Goal: Transaction & Acquisition: Purchase product/service

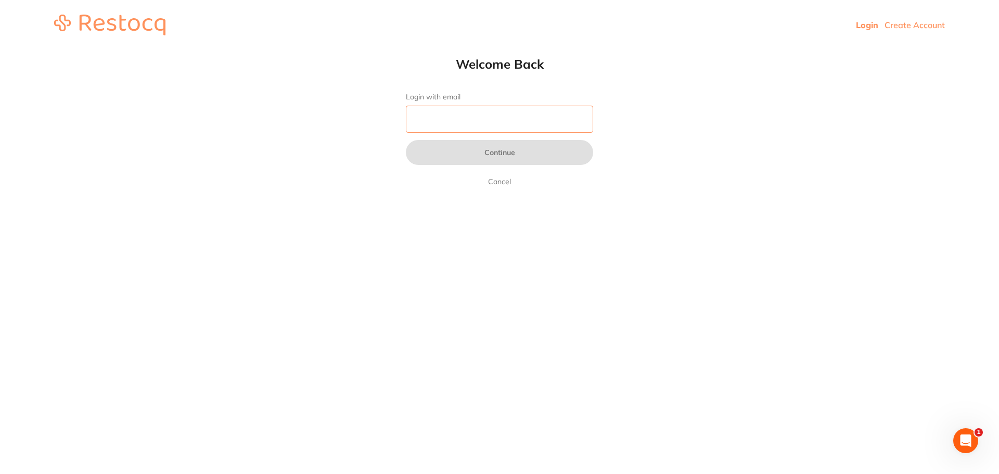
click at [479, 125] on input "Login with email" at bounding box center [499, 119] width 187 height 27
type input "[EMAIL_ADDRESS][DOMAIN_NAME]"
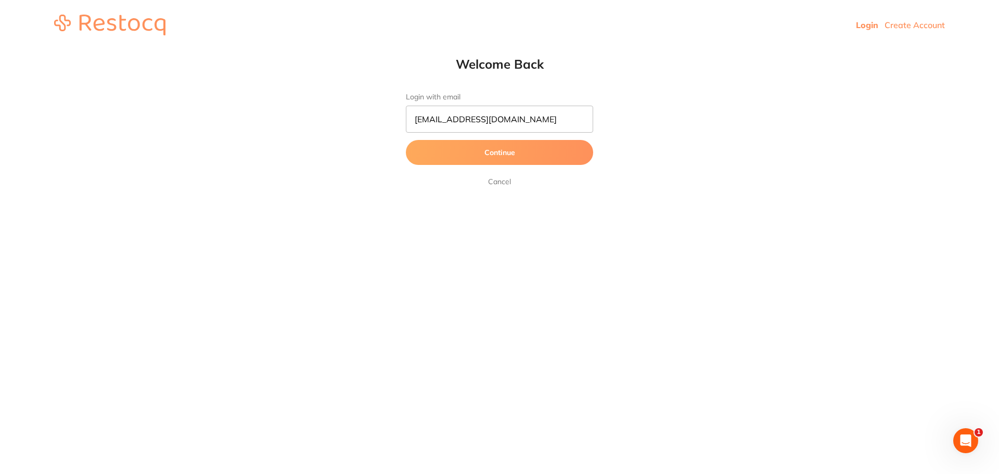
click at [484, 161] on button "Continue" at bounding box center [499, 152] width 187 height 25
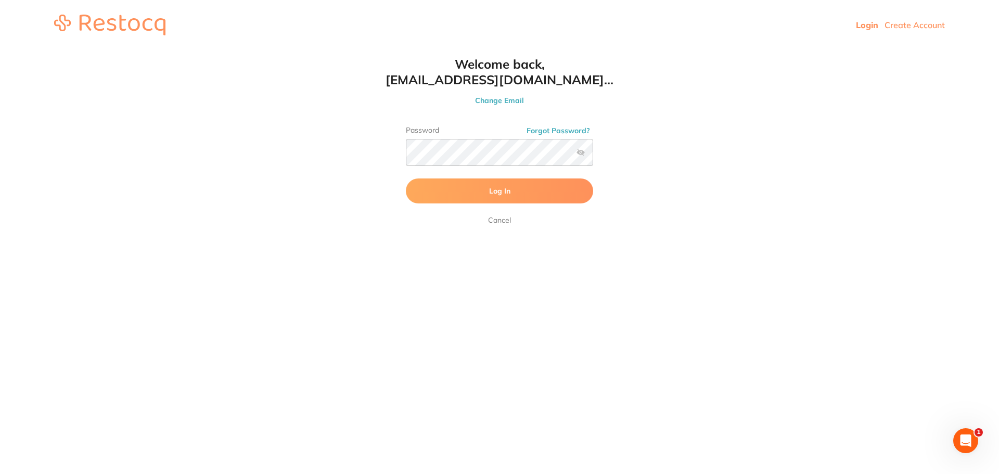
click at [468, 196] on button "Log In" at bounding box center [499, 190] width 187 height 25
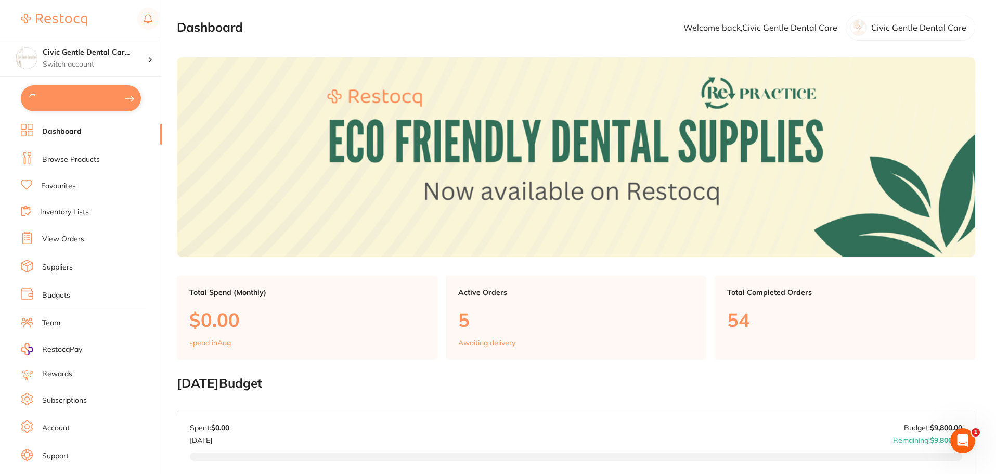
type input "1"
type input "2"
click at [87, 106] on button "$12,293.31 in your order" at bounding box center [81, 97] width 120 height 25
checkbox input "true"
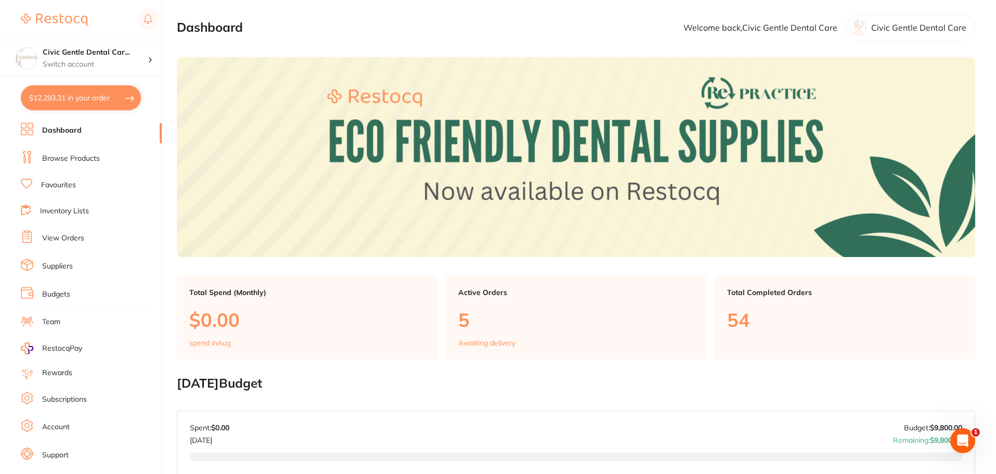
checkbox input "true"
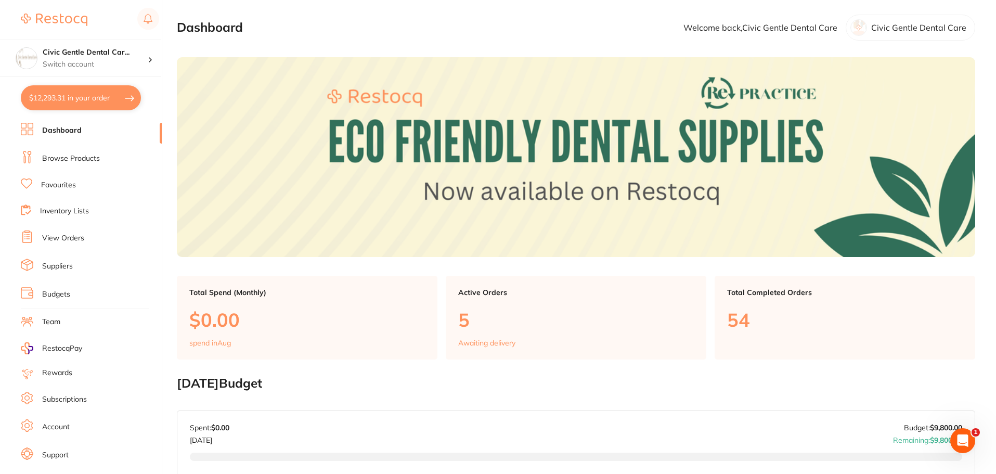
checkbox input "true"
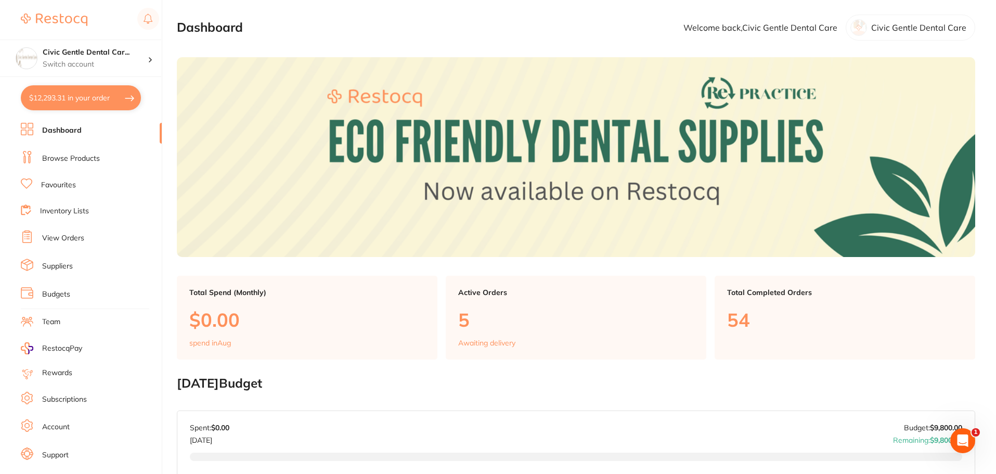
checkbox input "true"
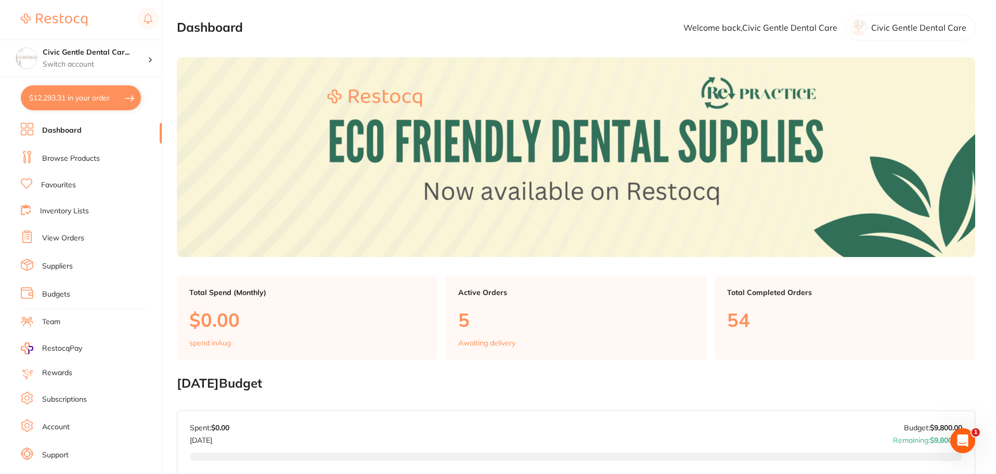
checkbox input "true"
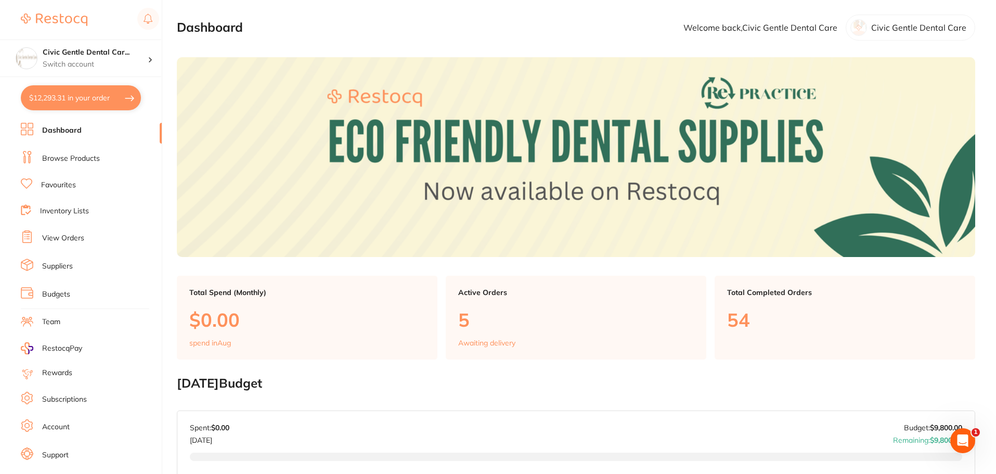
checkbox input "true"
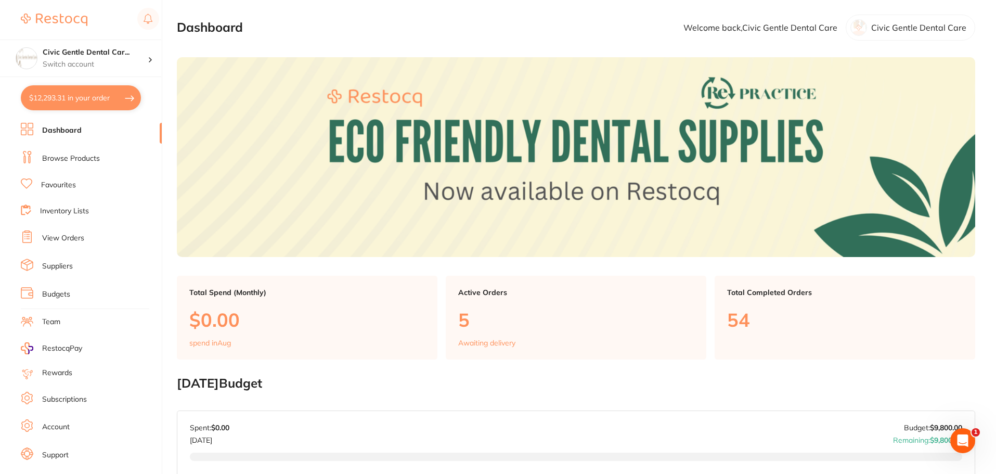
checkbox input "true"
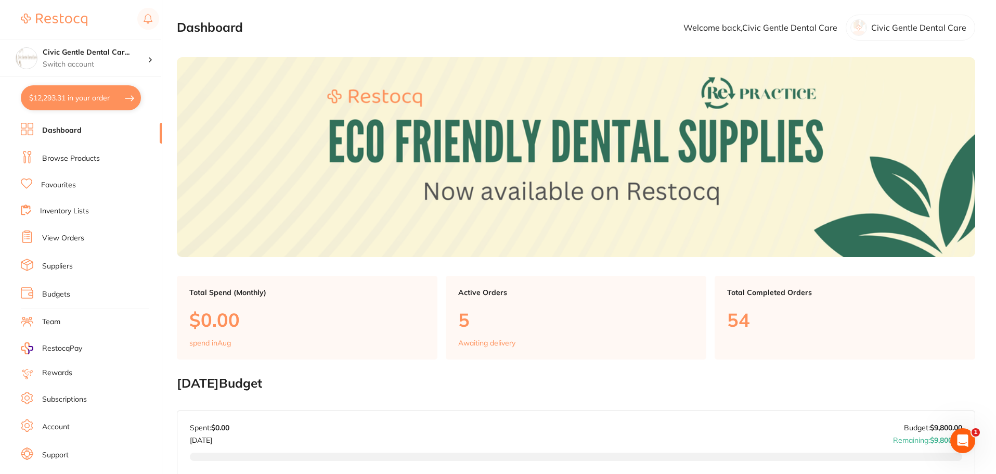
checkbox input "true"
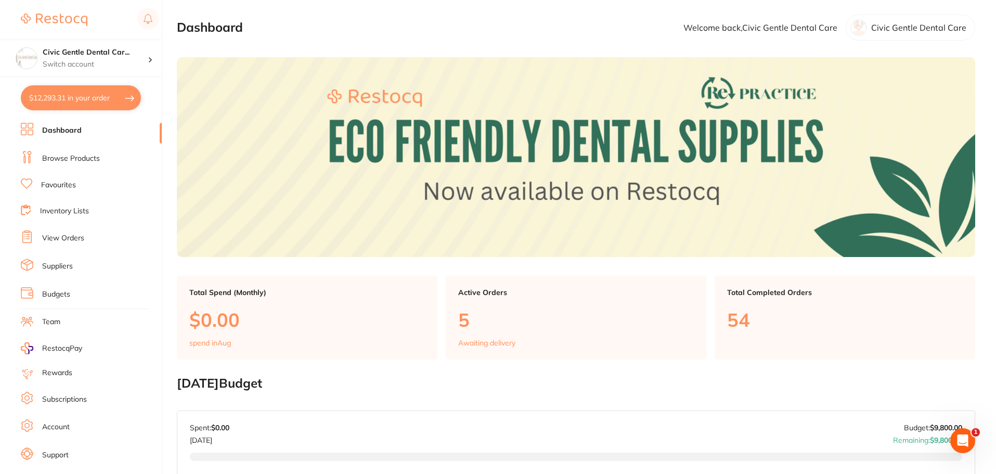
checkbox input "true"
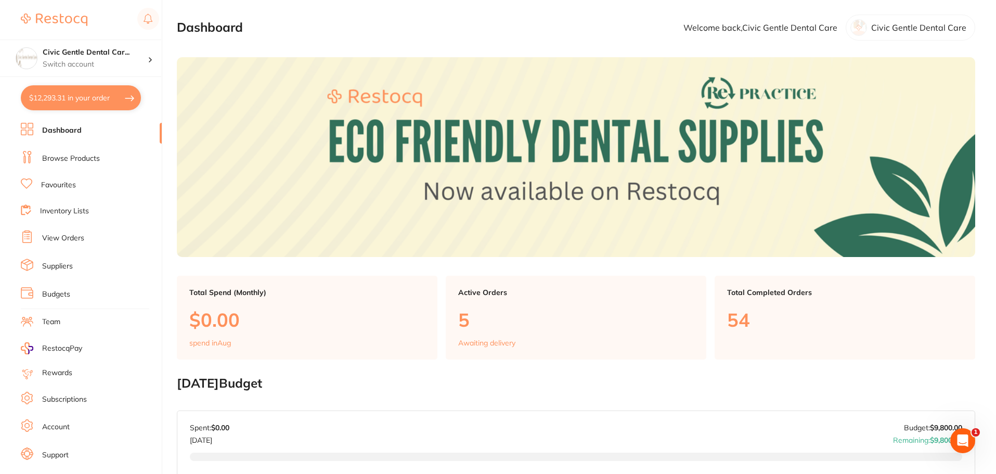
checkbox input "true"
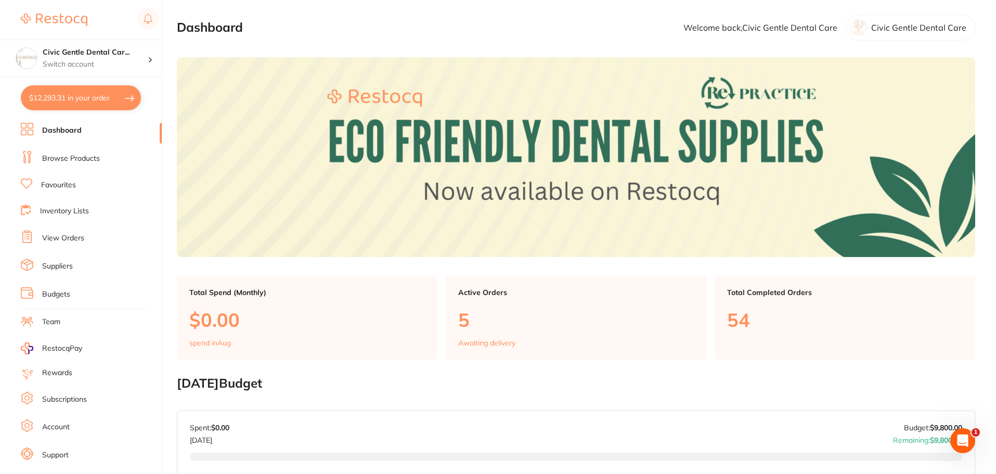
checkbox input "true"
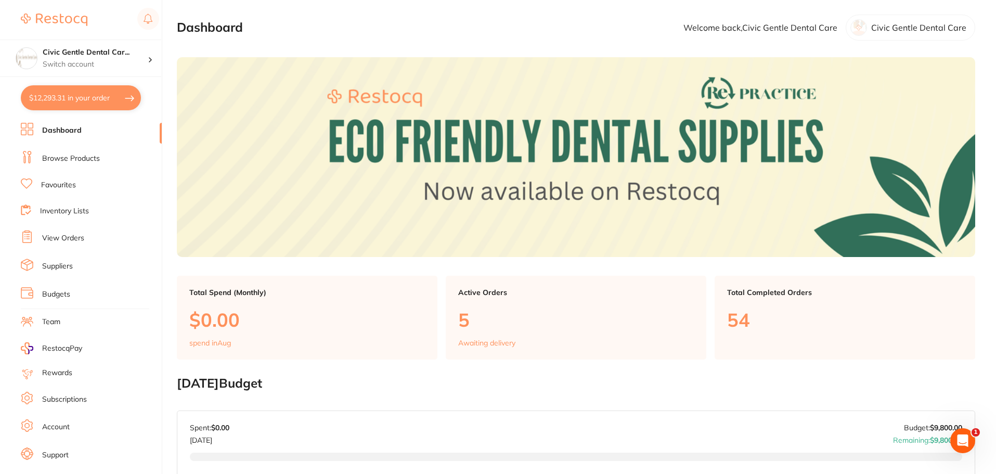
checkbox input "true"
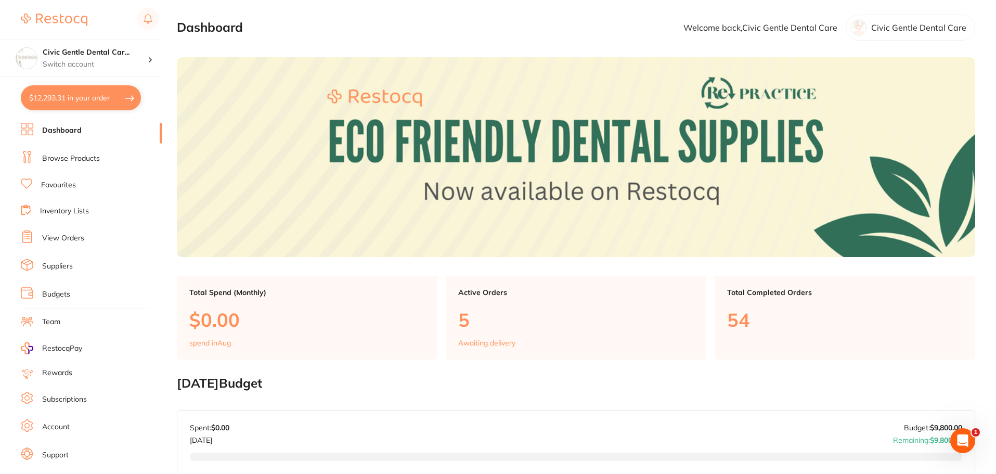
checkbox input "true"
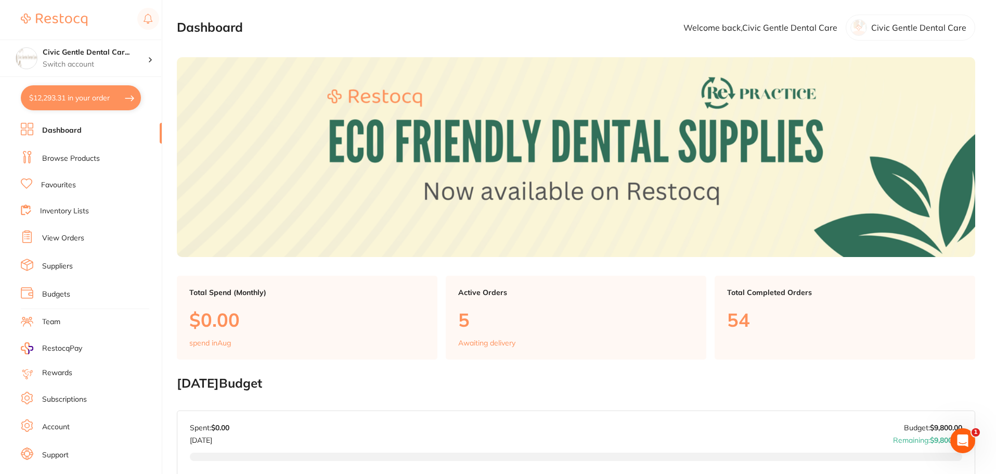
checkbox input "true"
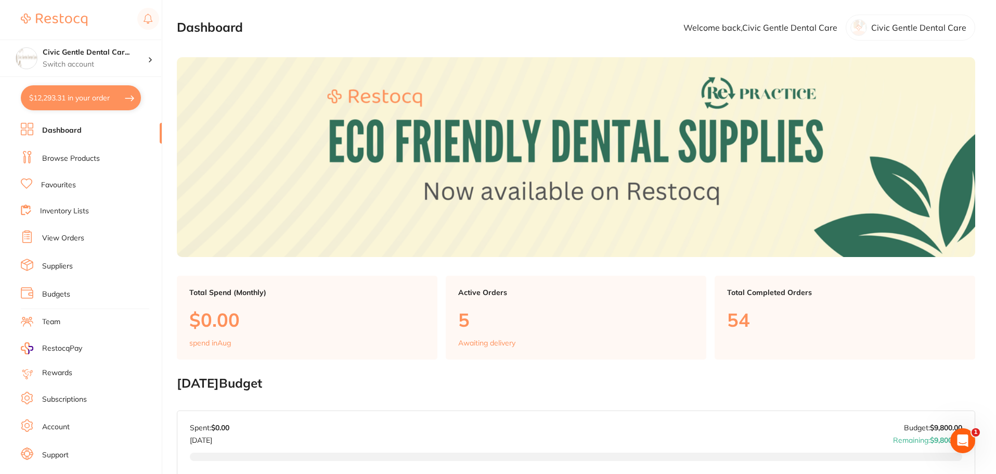
checkbox input "true"
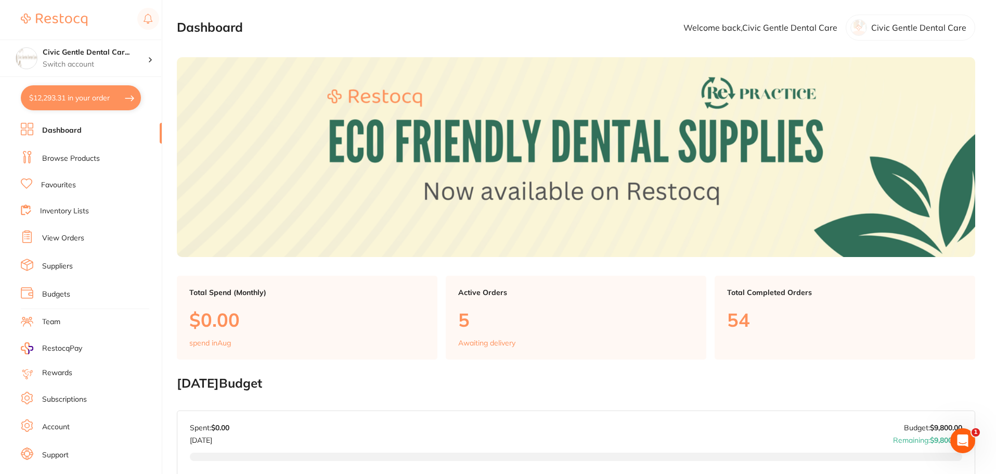
checkbox input "true"
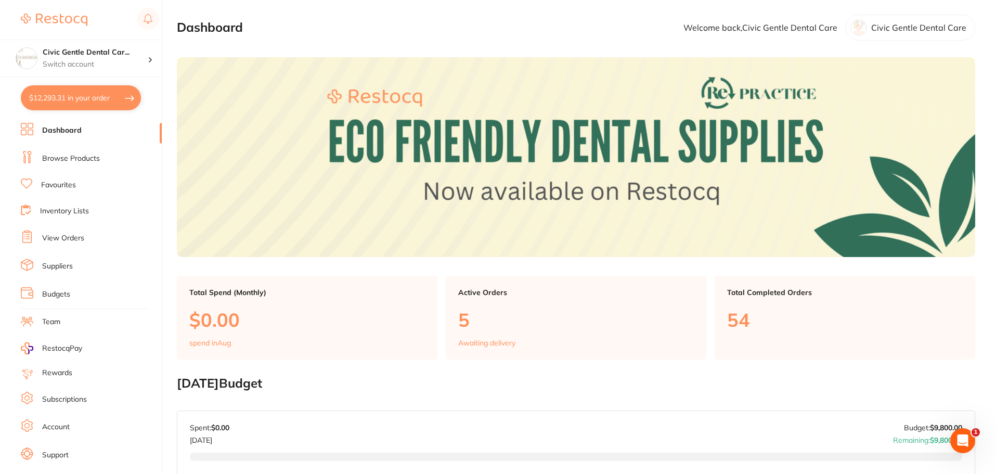
checkbox input "true"
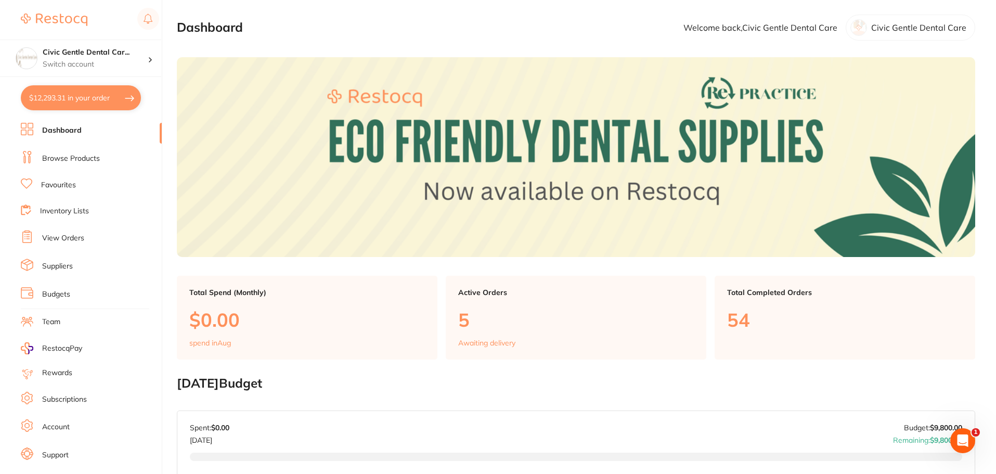
checkbox input "true"
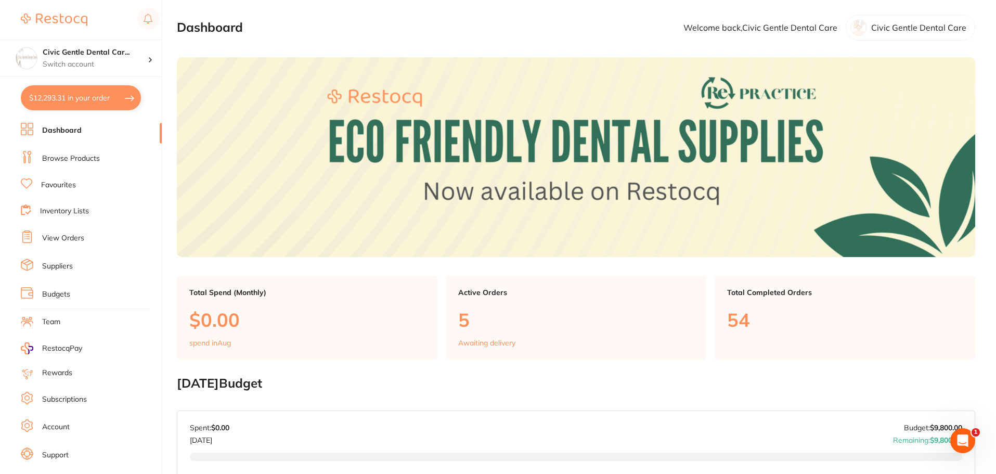
checkbox input "true"
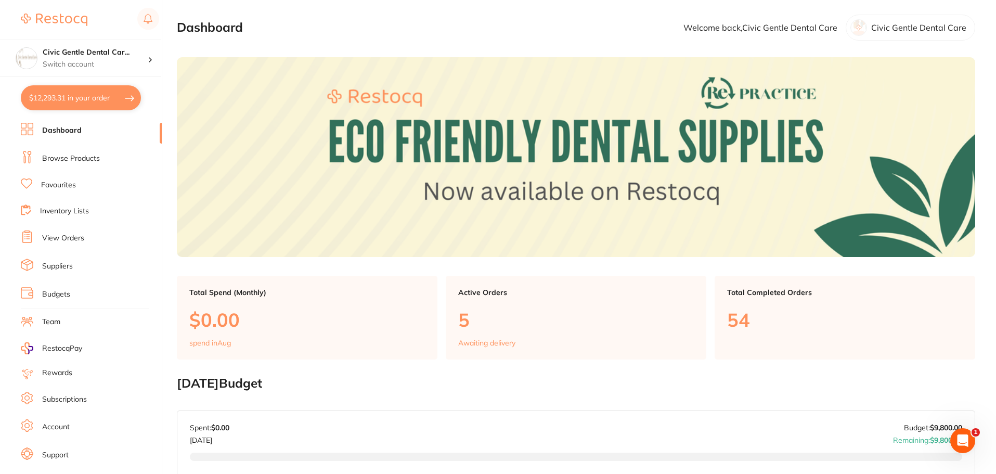
checkbox input "true"
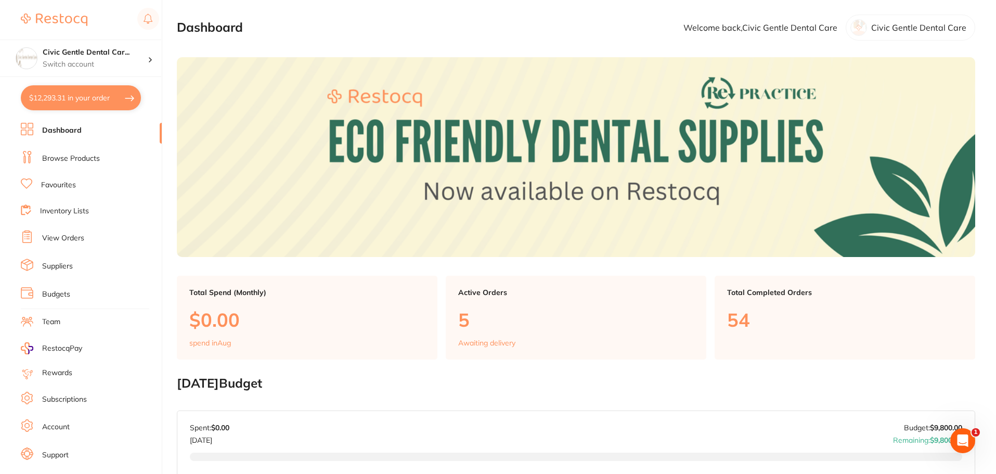
checkbox input "true"
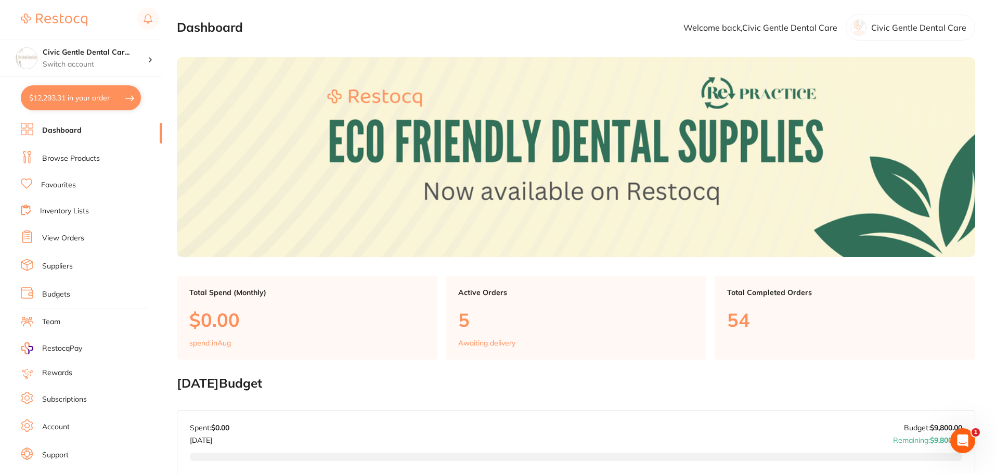
checkbox input "true"
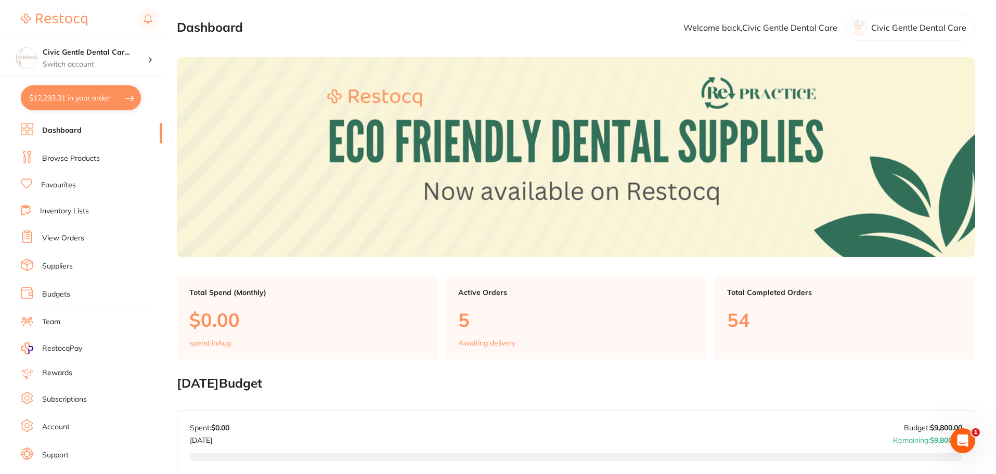
checkbox input "true"
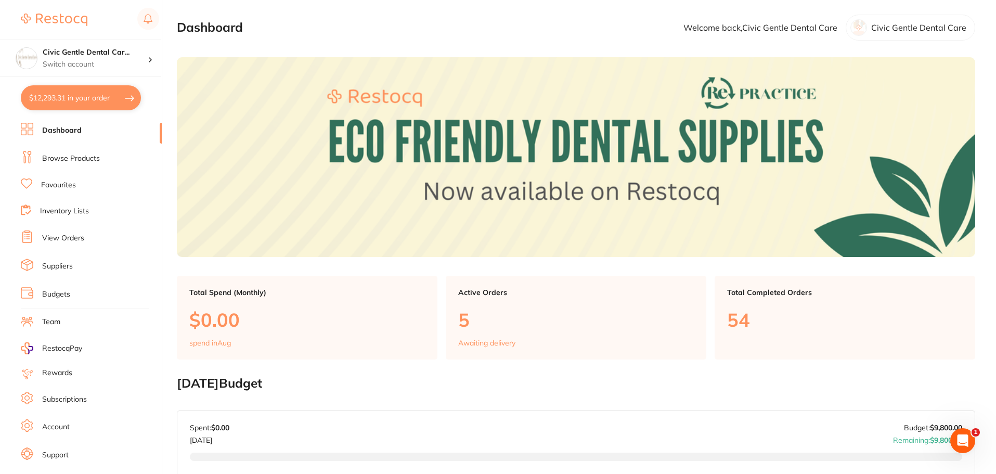
checkbox input "true"
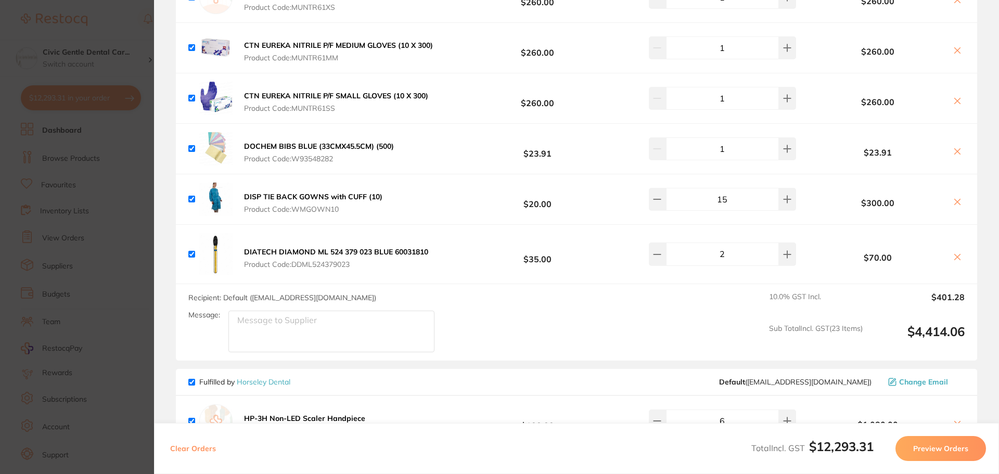
scroll to position [6592, 0]
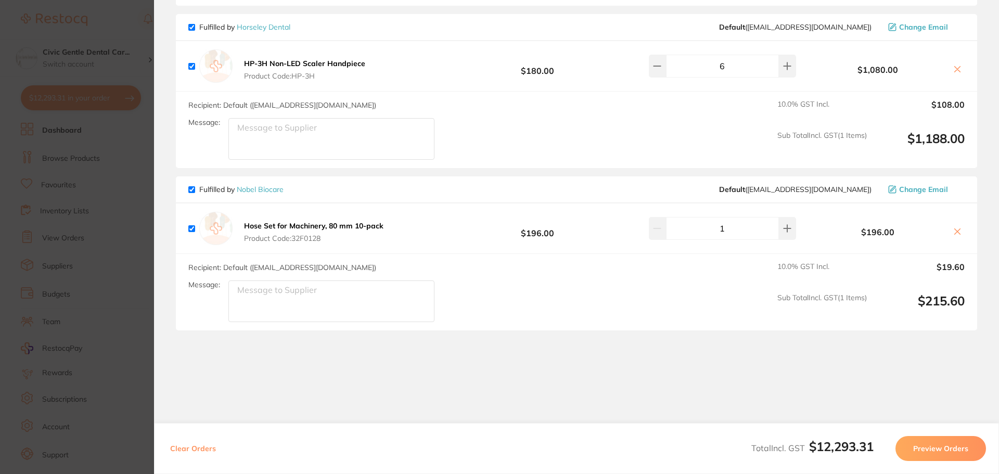
drag, startPoint x: 545, startPoint y: 244, endPoint x: 493, endPoint y: 342, distance: 111.3
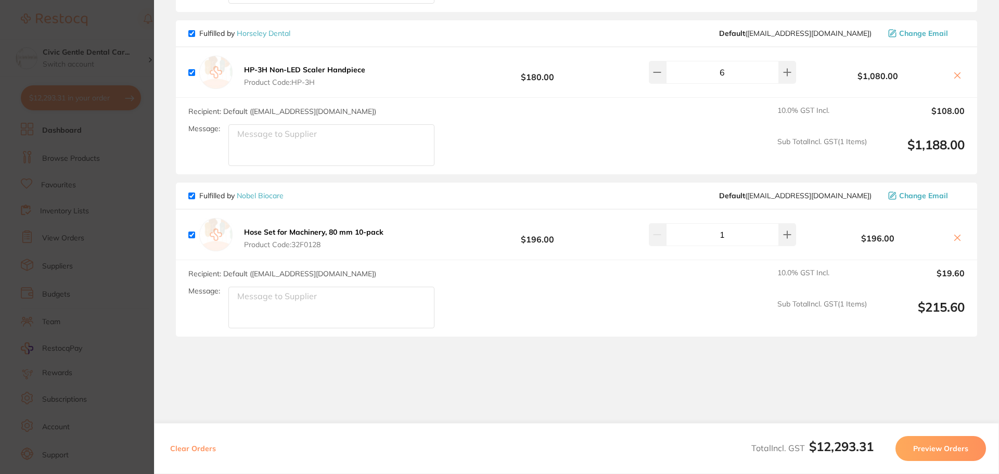
scroll to position [6560, 0]
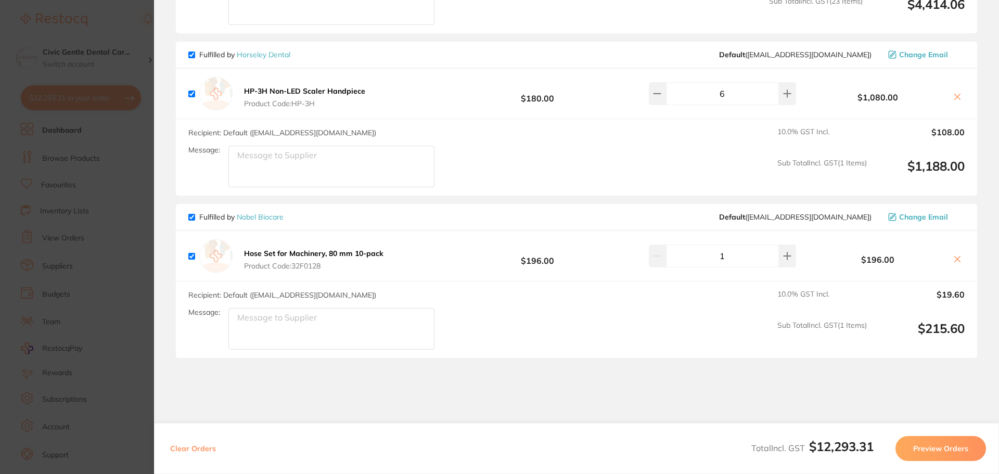
drag, startPoint x: 504, startPoint y: 314, endPoint x: 452, endPoint y: 285, distance: 60.3
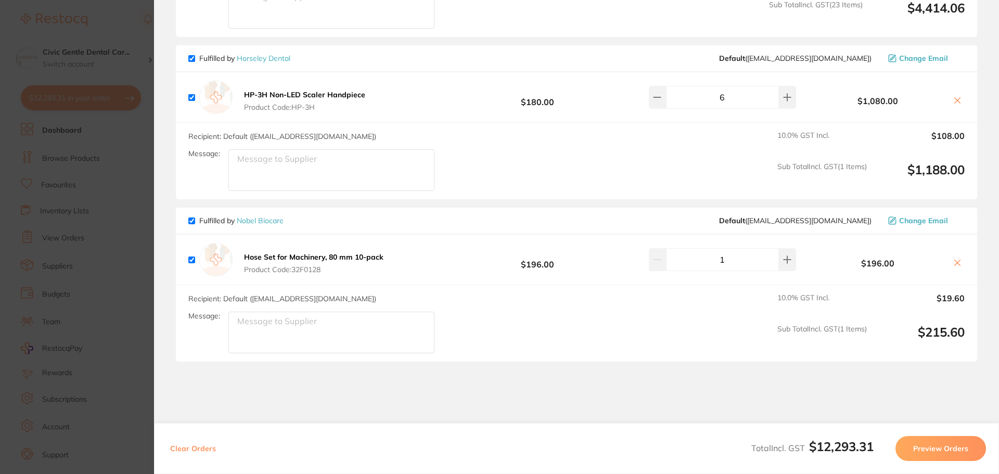
click at [132, 280] on section "Update RRP Set your pre negotiated price for this item. Item Agreed RRP (excl. …" at bounding box center [499, 237] width 999 height 474
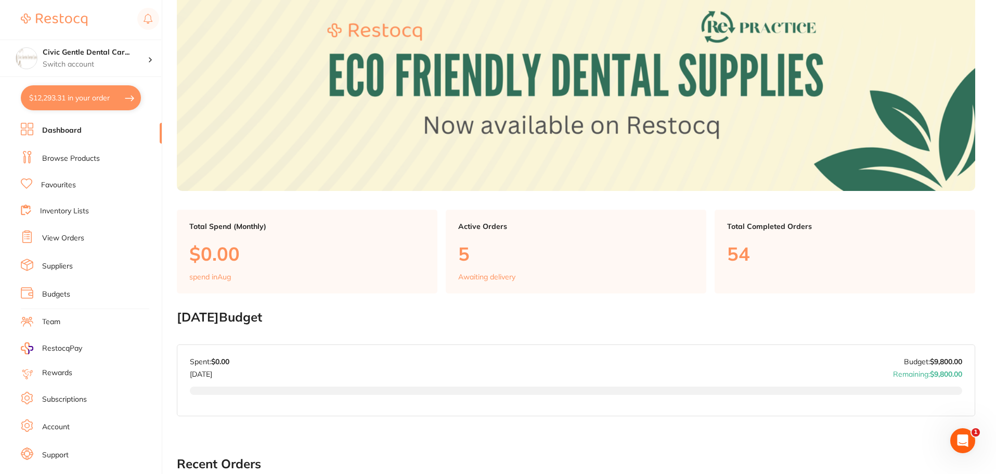
scroll to position [105, 0]
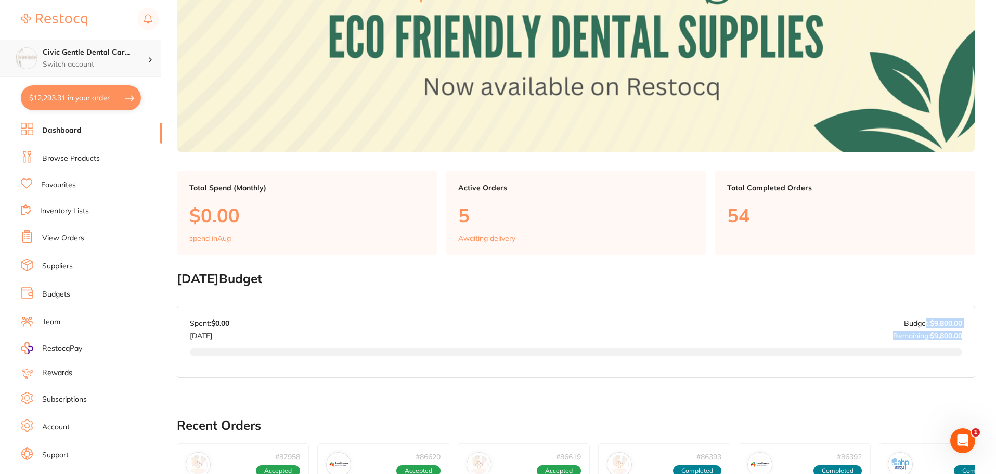
drag, startPoint x: 968, startPoint y: 334, endPoint x: 109, endPoint y: 43, distance: 907.1
click at [922, 324] on div "[DATE] Budget: $9,800.00 Spent: $0.00 [DATE] Budget: $9,800.00 Remaining: $9,80…" at bounding box center [576, 341] width 798 height 71
click at [87, 104] on button "$12,293.31 in your order" at bounding box center [81, 97] width 120 height 25
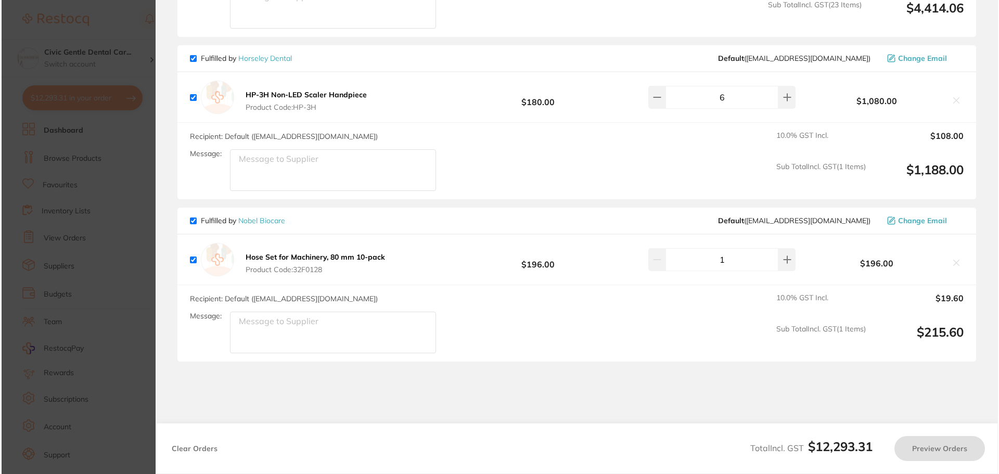
scroll to position [0, 0]
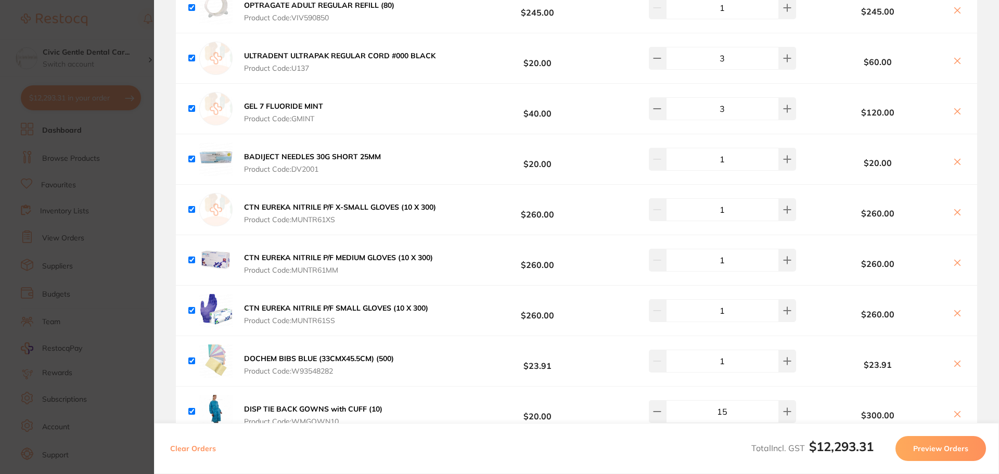
drag, startPoint x: 467, startPoint y: 260, endPoint x: 474, endPoint y: 342, distance: 82.5
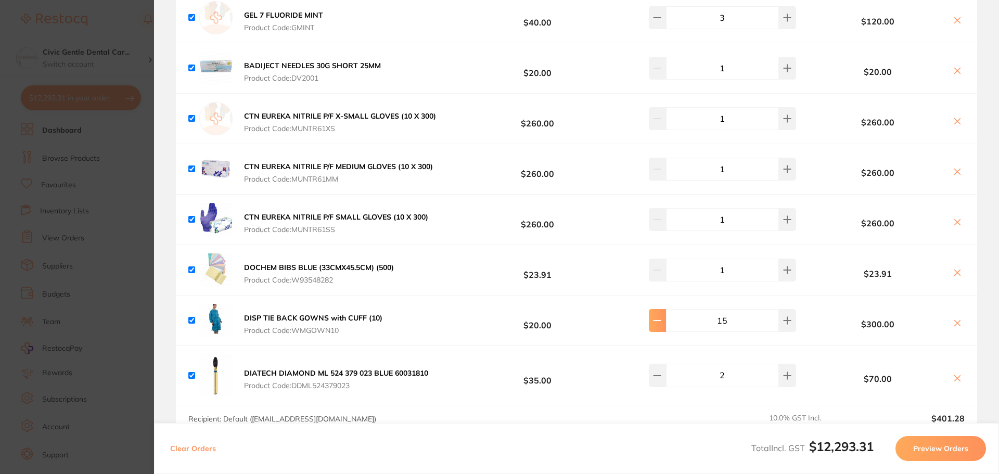
type input "13"
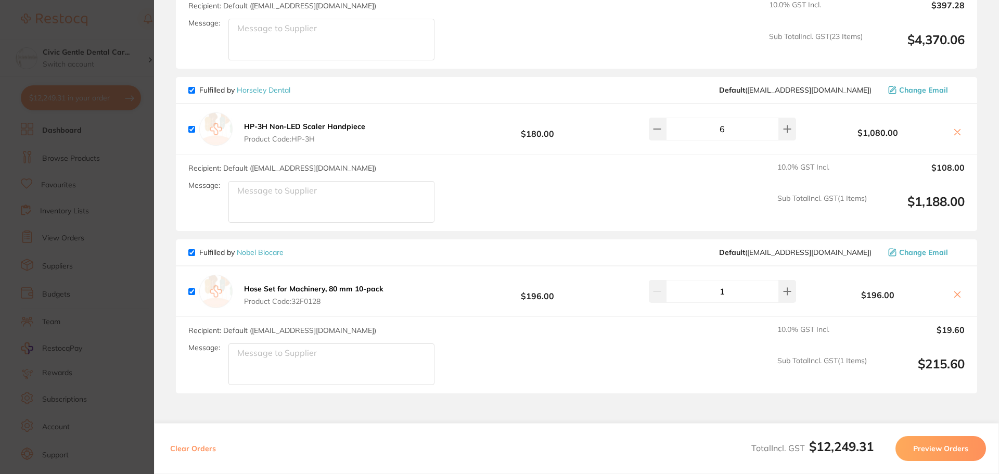
scroll to position [6592, 0]
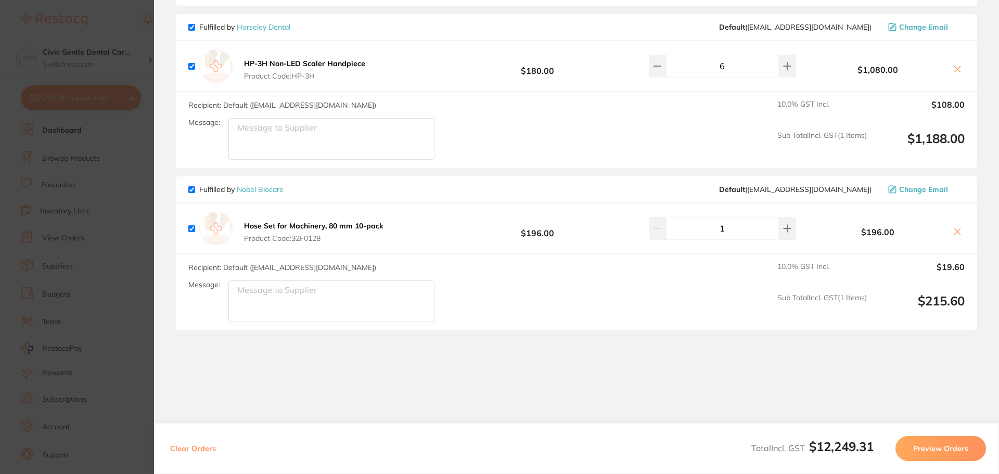
drag, startPoint x: 539, startPoint y: 323, endPoint x: 540, endPoint y: 318, distance: 5.4
click at [953, 227] on icon at bounding box center [957, 231] width 8 height 8
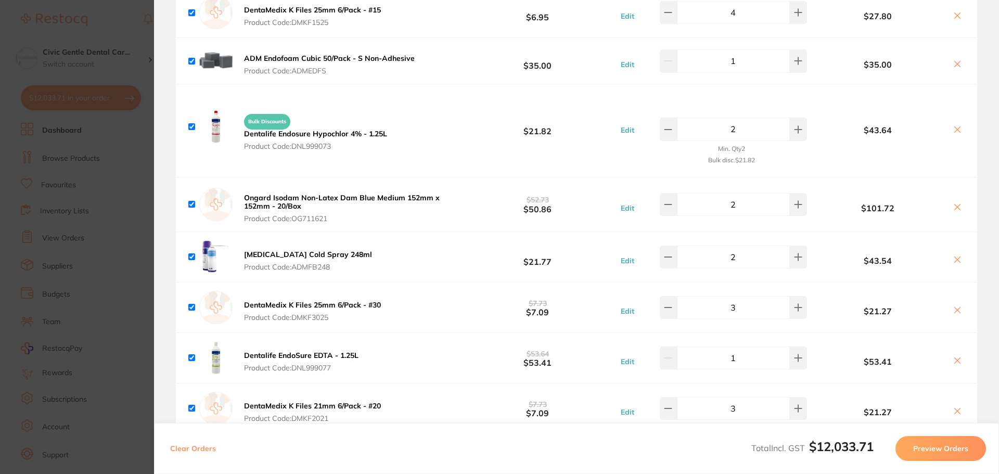
scroll to position [0, 0]
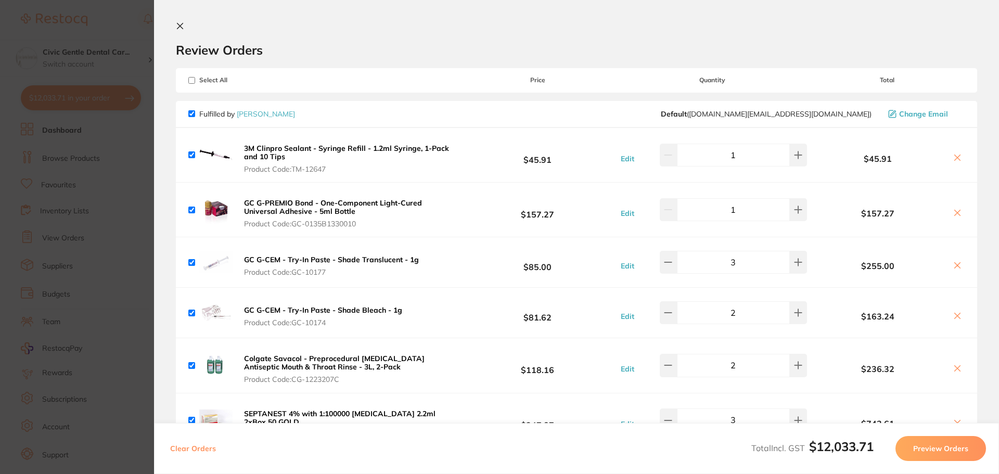
drag, startPoint x: 561, startPoint y: 319, endPoint x: 529, endPoint y: 14, distance: 306.6
click at [129, 161] on section "Update RRP Set your pre negotiated price for this item. Item Agreed RRP (excl. …" at bounding box center [499, 237] width 999 height 474
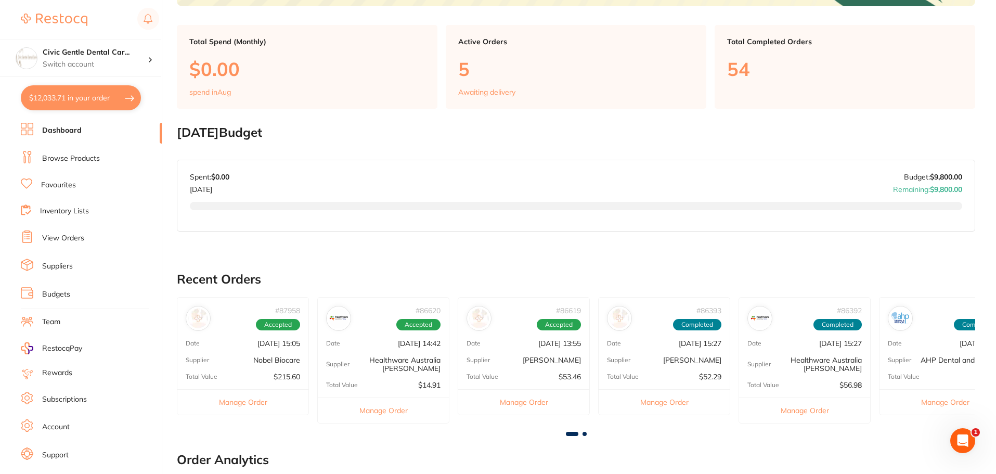
scroll to position [261, 0]
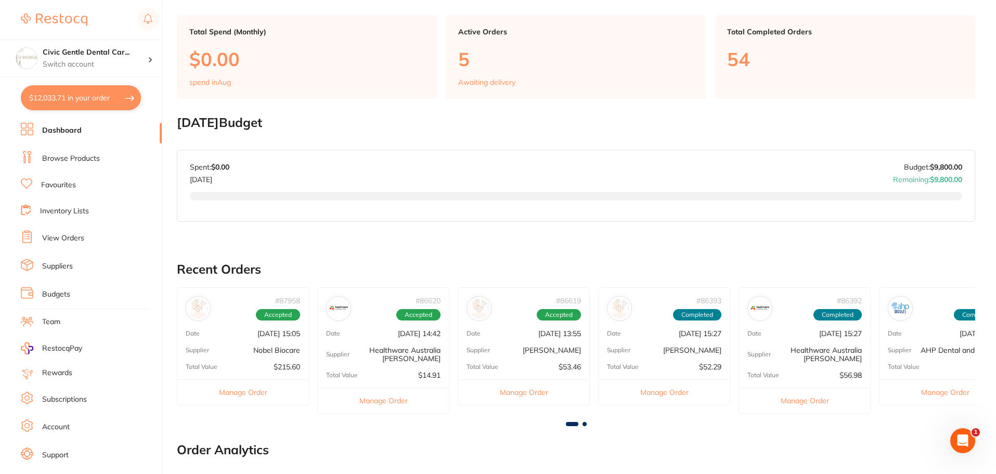
click at [105, 93] on button "$12,033.71 in your order" at bounding box center [81, 97] width 120 height 25
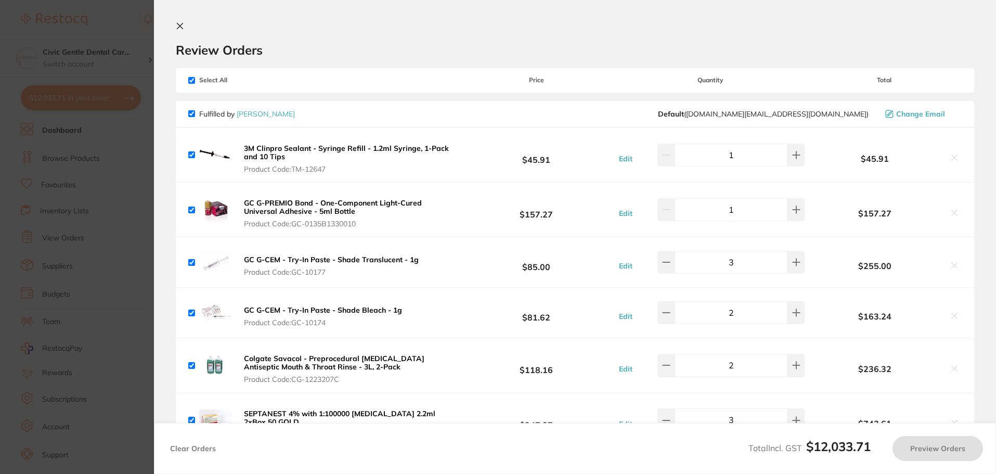
checkbox input "true"
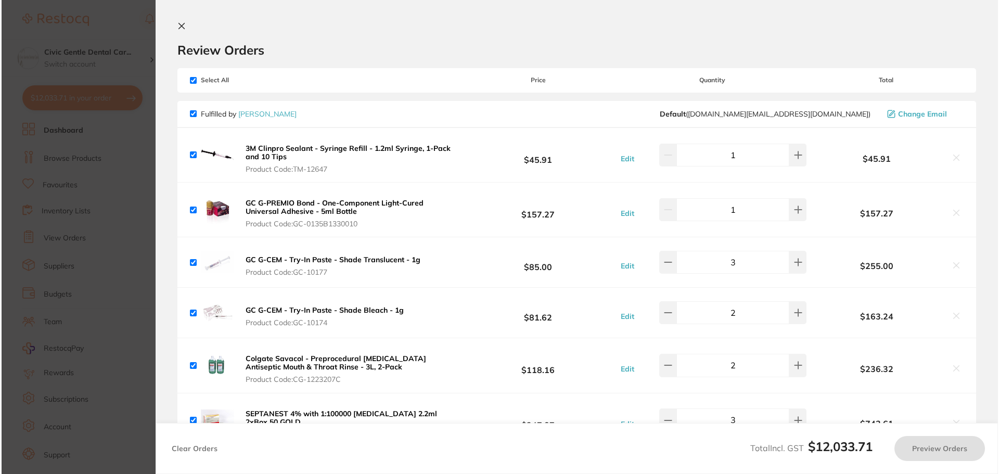
scroll to position [0, 0]
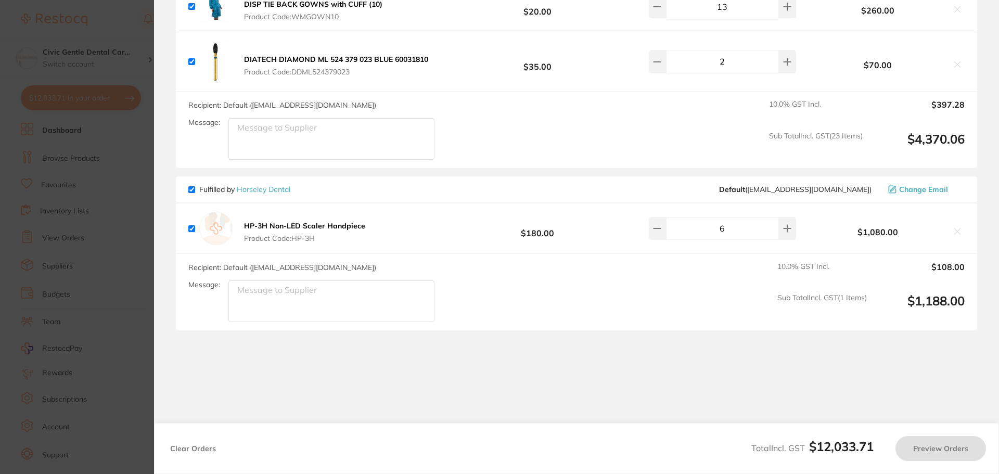
drag, startPoint x: 481, startPoint y: 169, endPoint x: 481, endPoint y: 498, distance: 329.9
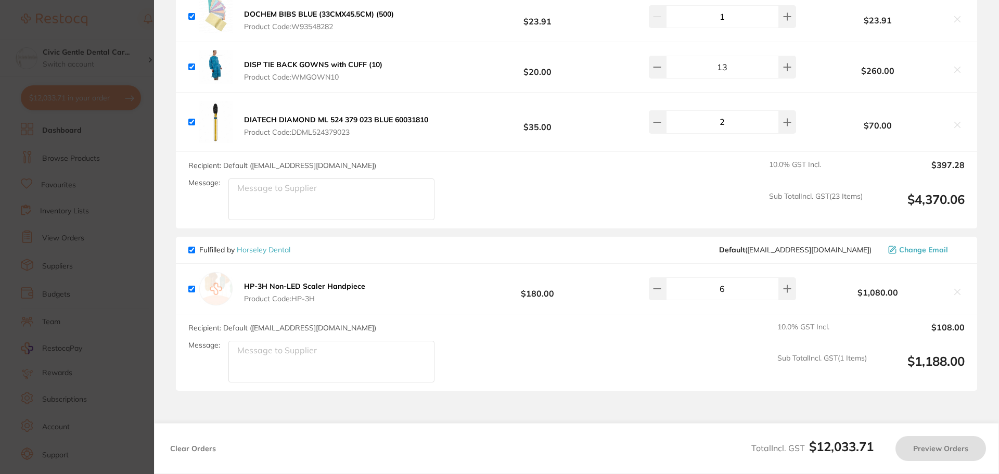
scroll to position [6273, 0]
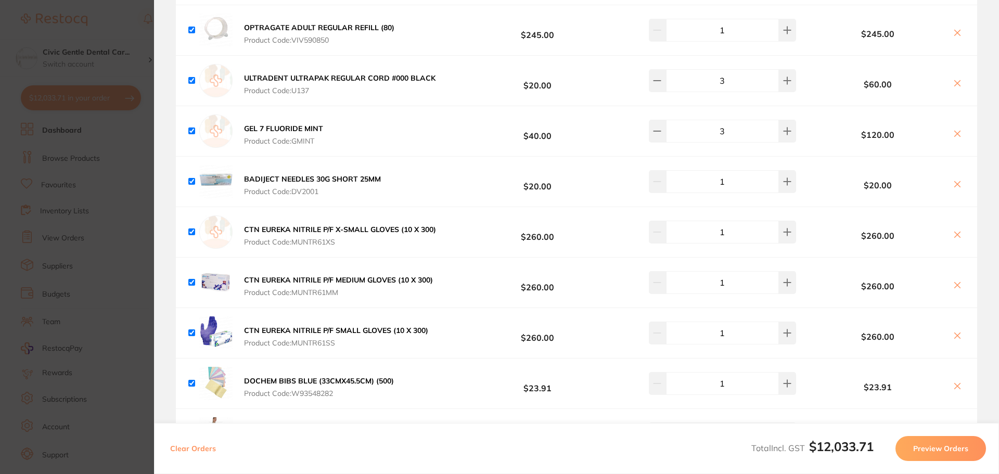
drag, startPoint x: 545, startPoint y: 306, endPoint x: 516, endPoint y: 280, distance: 39.0
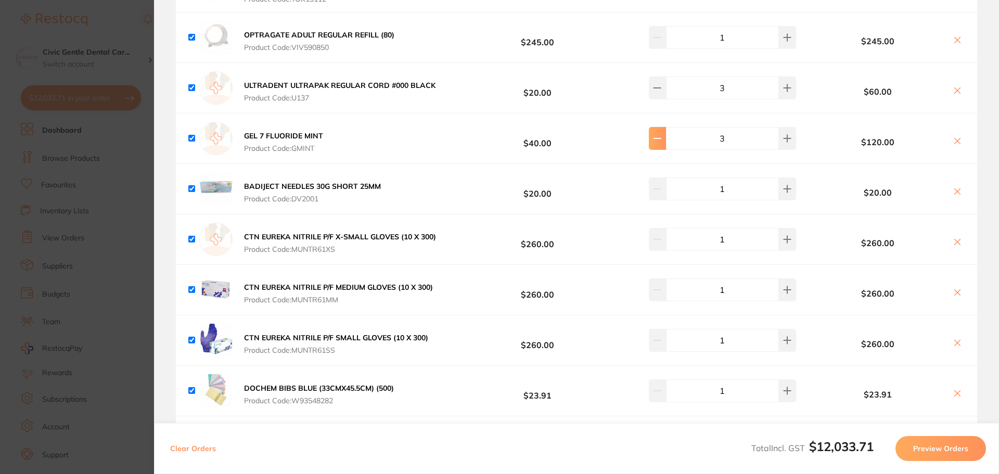
type input "2"
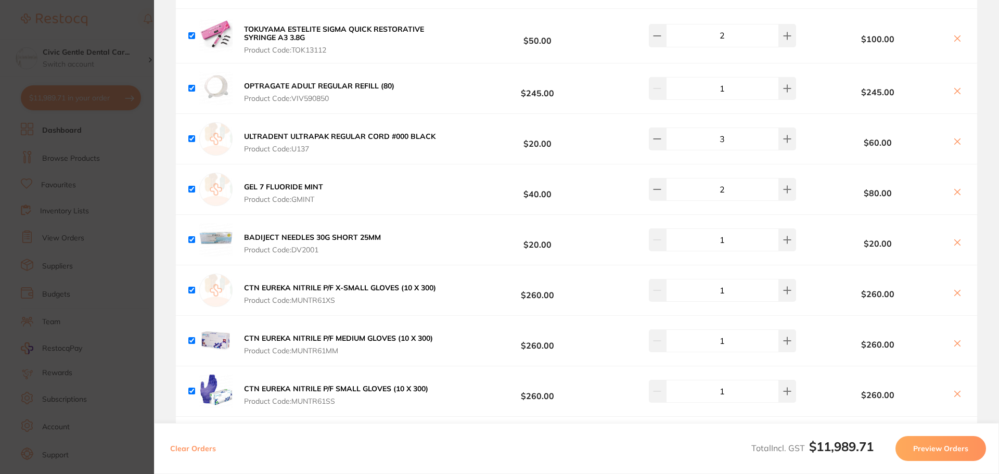
scroll to position [5922, 0]
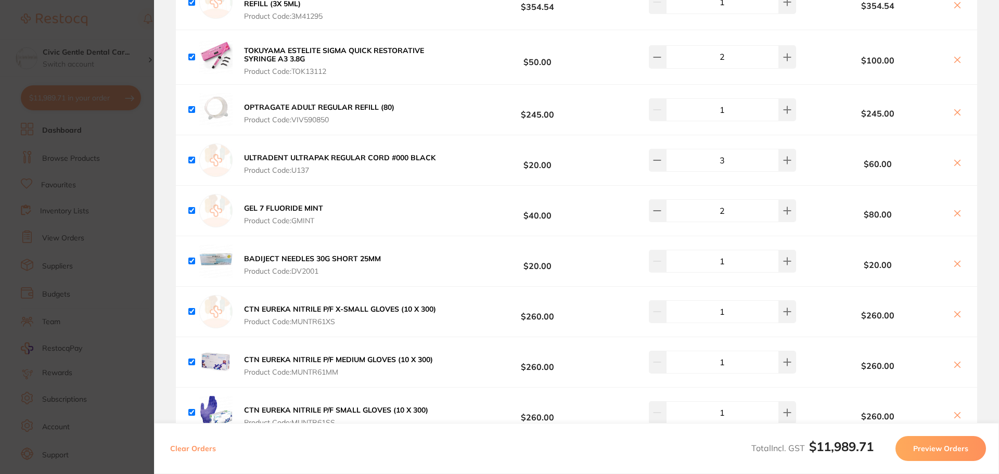
drag, startPoint x: 516, startPoint y: 280, endPoint x: 511, endPoint y: 248, distance: 32.5
type input "2"
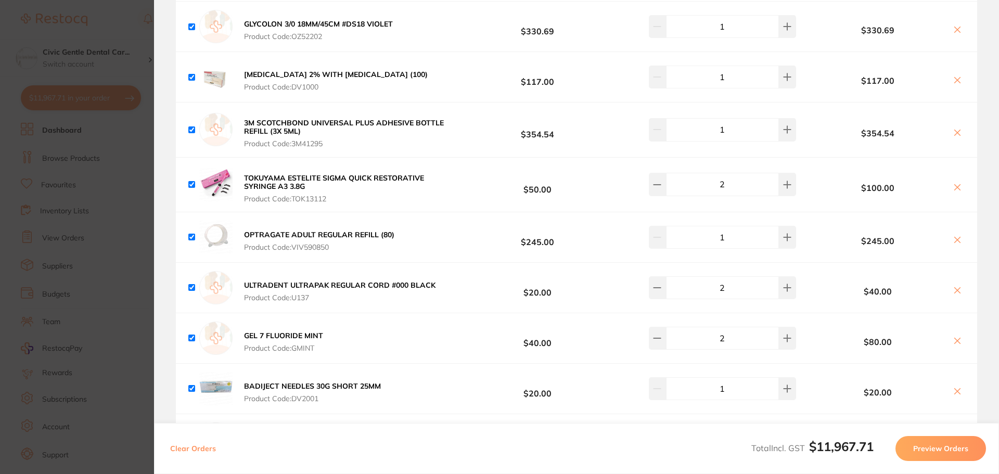
drag, startPoint x: 549, startPoint y: 354, endPoint x: 536, endPoint y: 325, distance: 32.1
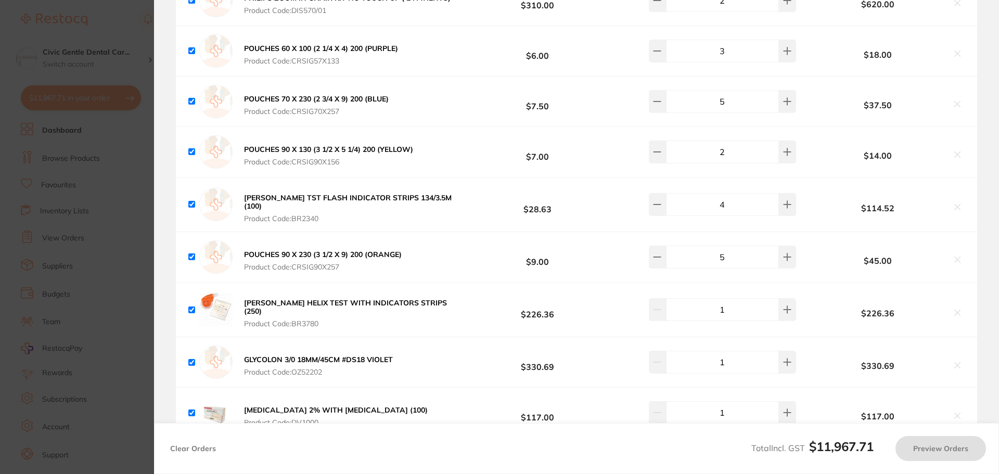
drag, startPoint x: 580, startPoint y: 222, endPoint x: 570, endPoint y: 204, distance: 20.3
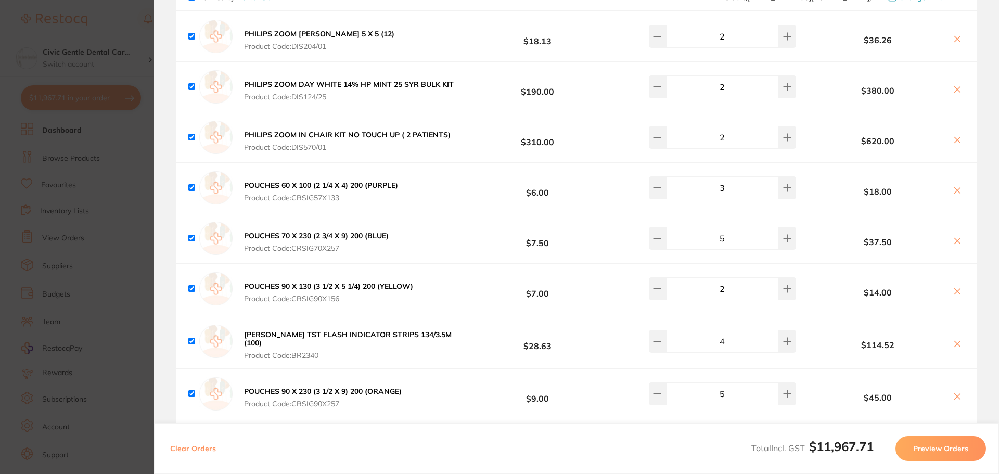
drag, startPoint x: 510, startPoint y: 277, endPoint x: 510, endPoint y: 245, distance: 31.7
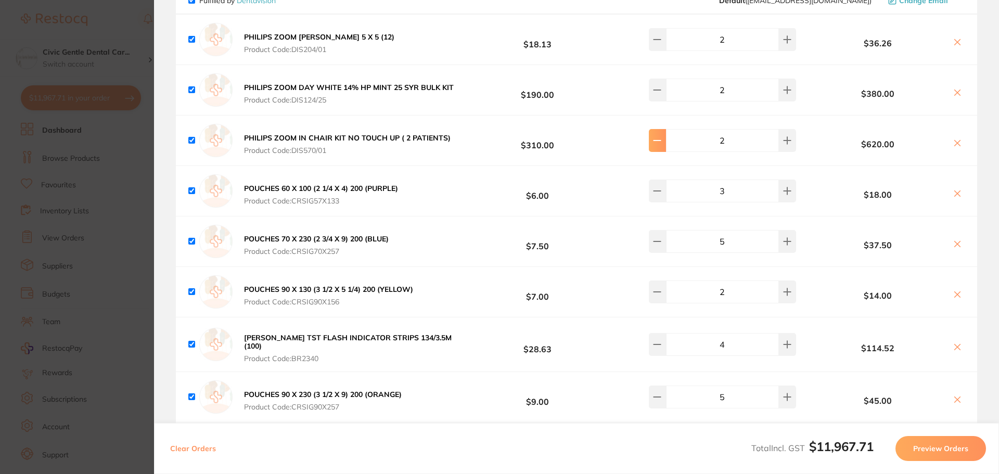
type input "1"
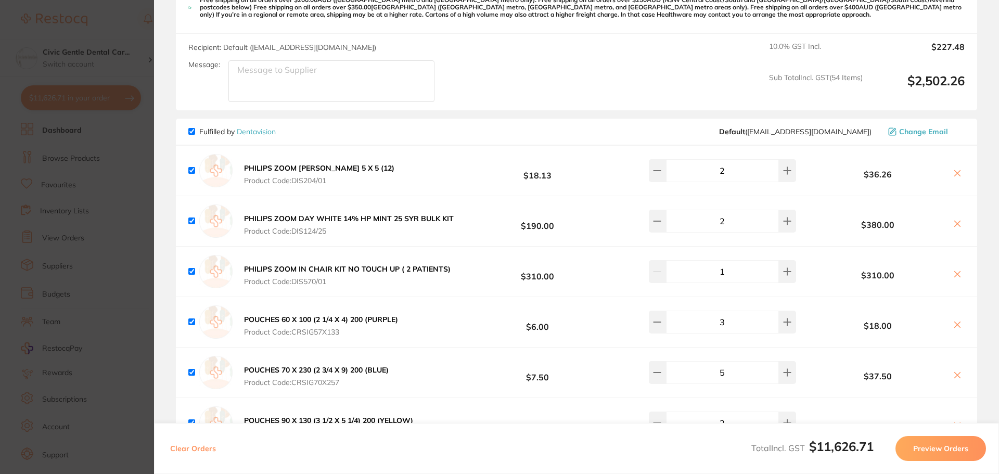
drag, startPoint x: 622, startPoint y: 203, endPoint x: 617, endPoint y: 203, distance: 5.7
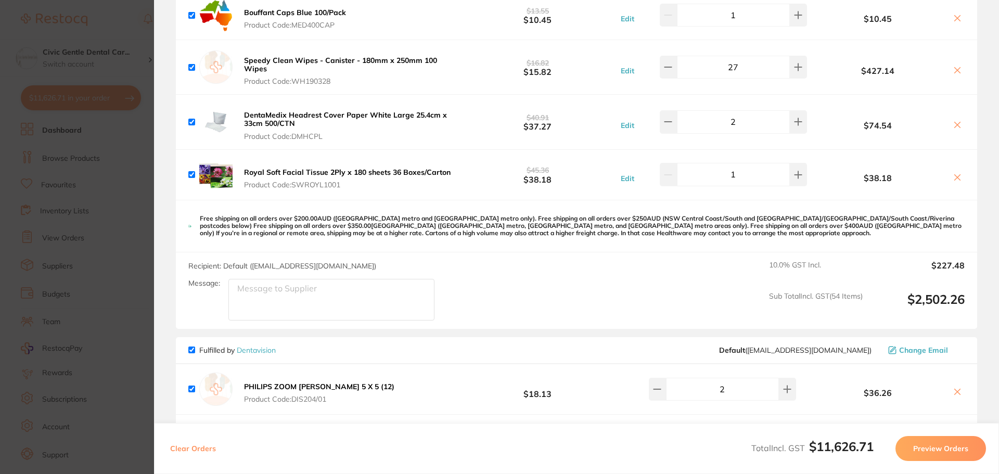
scroll to position [4774, 0]
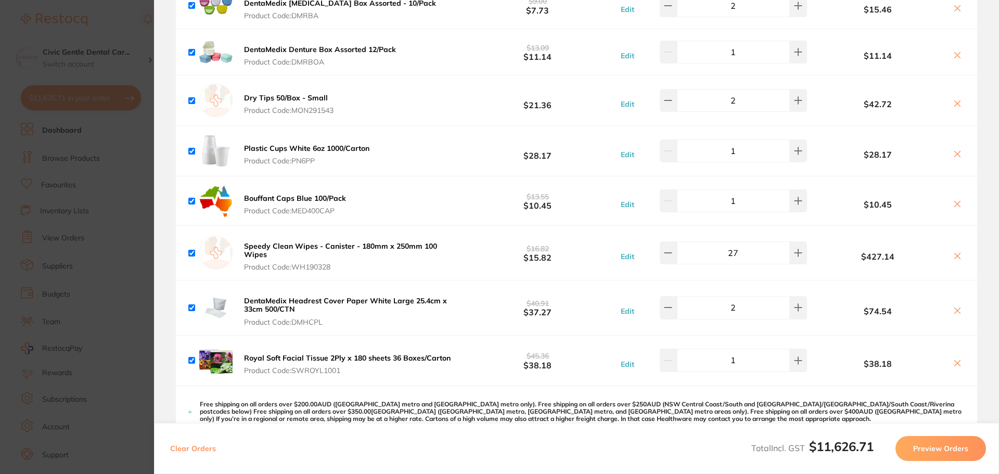
drag, startPoint x: 468, startPoint y: 201, endPoint x: 464, endPoint y: 146, distance: 55.3
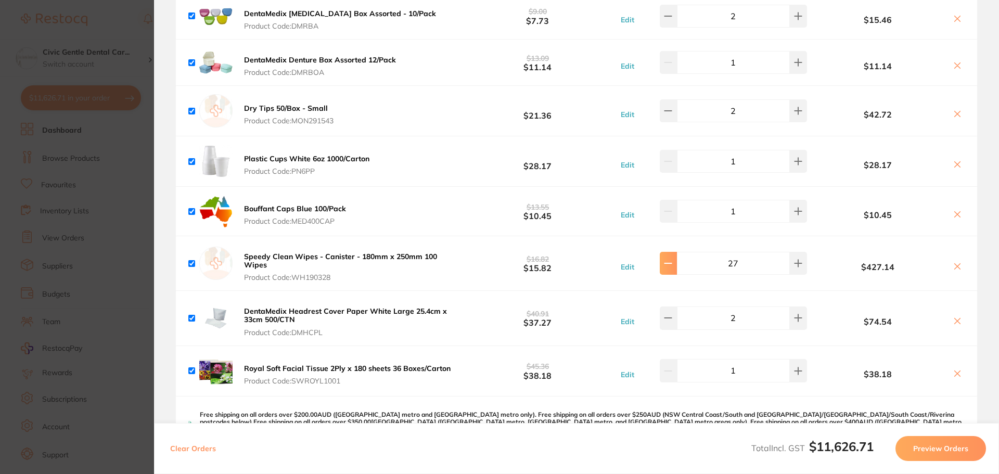
type input "25"
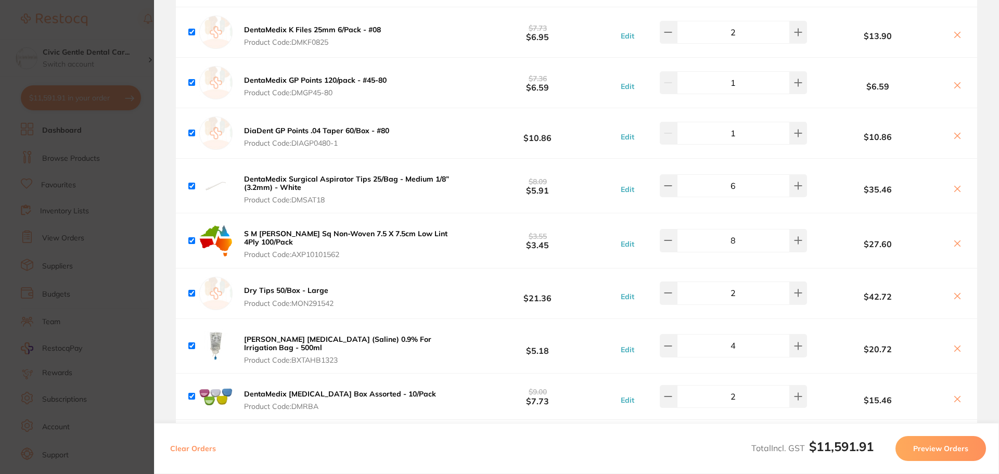
drag, startPoint x: 513, startPoint y: 291, endPoint x: 491, endPoint y: 267, distance: 32.4
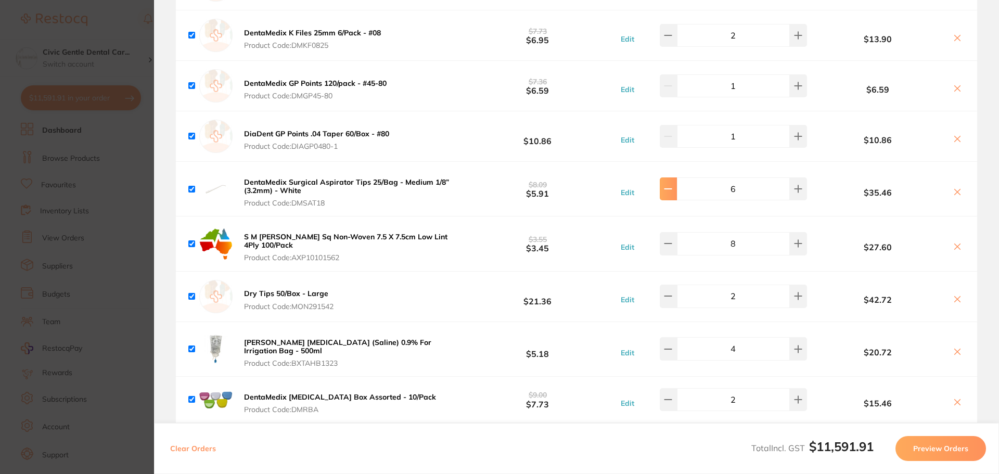
type input "5"
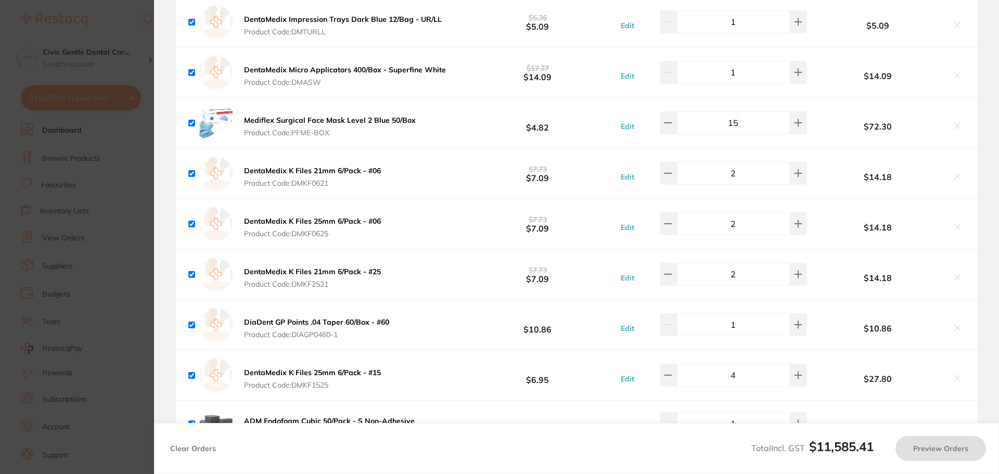
drag, startPoint x: 477, startPoint y: 193, endPoint x: 442, endPoint y: 185, distance: 35.7
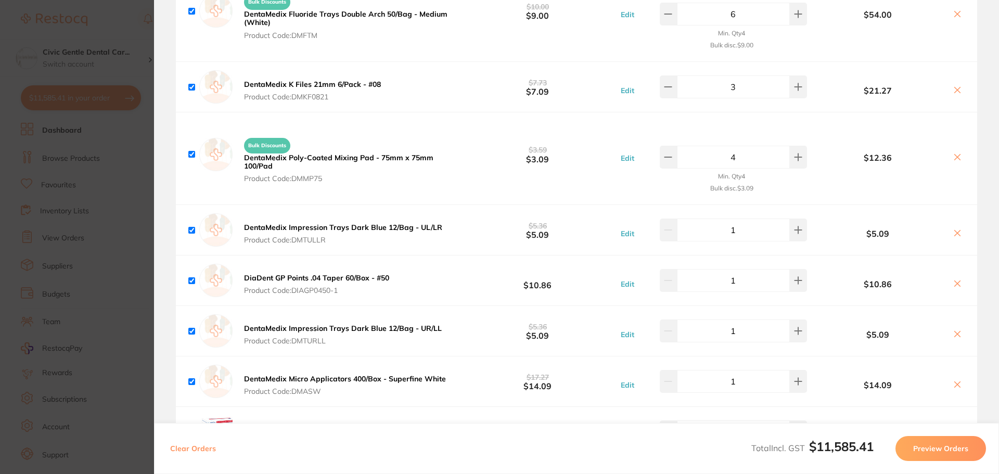
drag, startPoint x: 450, startPoint y: 251, endPoint x: 435, endPoint y: 237, distance: 19.9
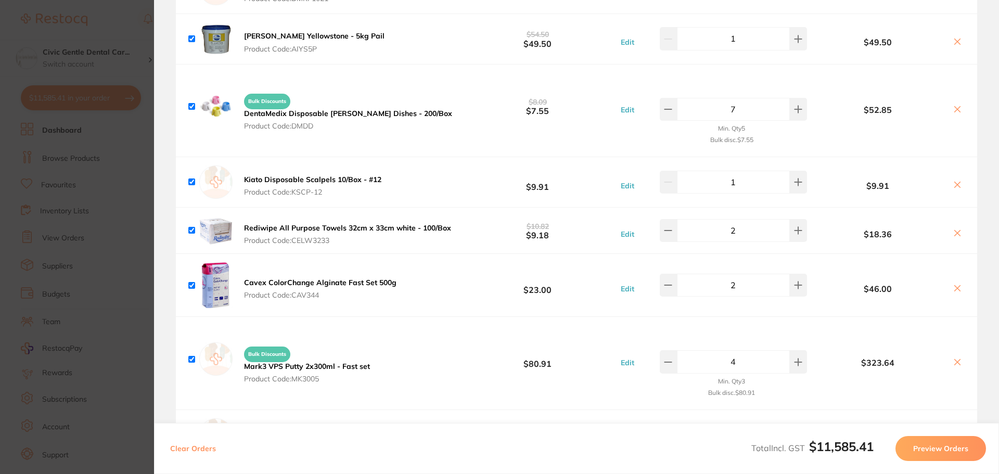
drag, startPoint x: 448, startPoint y: 213, endPoint x: 443, endPoint y: 181, distance: 32.6
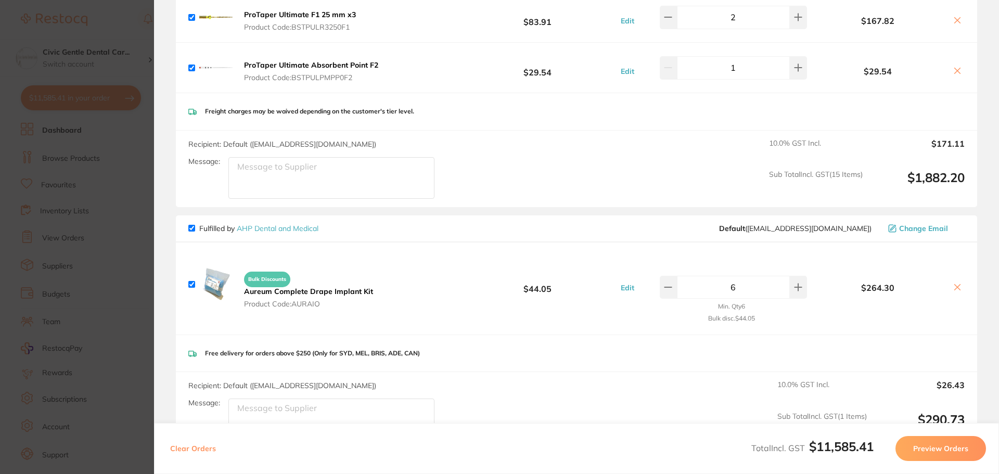
drag, startPoint x: 443, startPoint y: 182, endPoint x: 438, endPoint y: 138, distance: 43.5
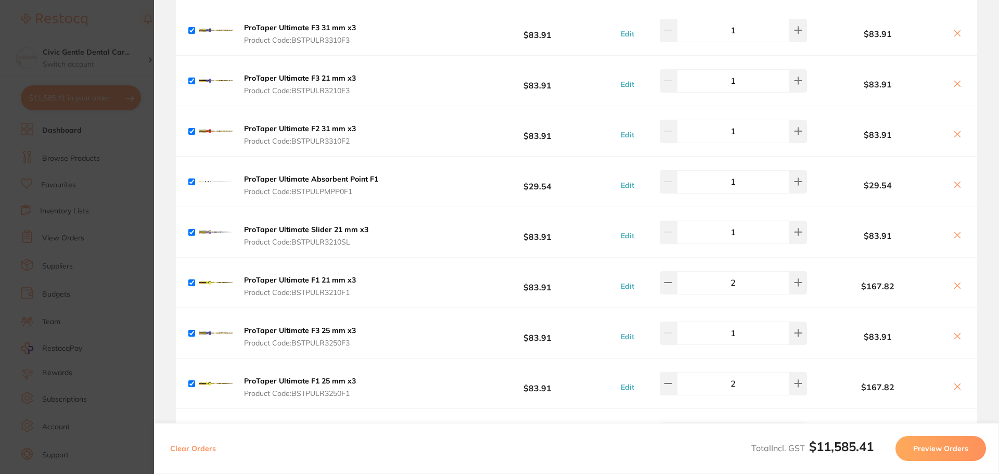
drag, startPoint x: 454, startPoint y: 199, endPoint x: 437, endPoint y: 159, distance: 43.8
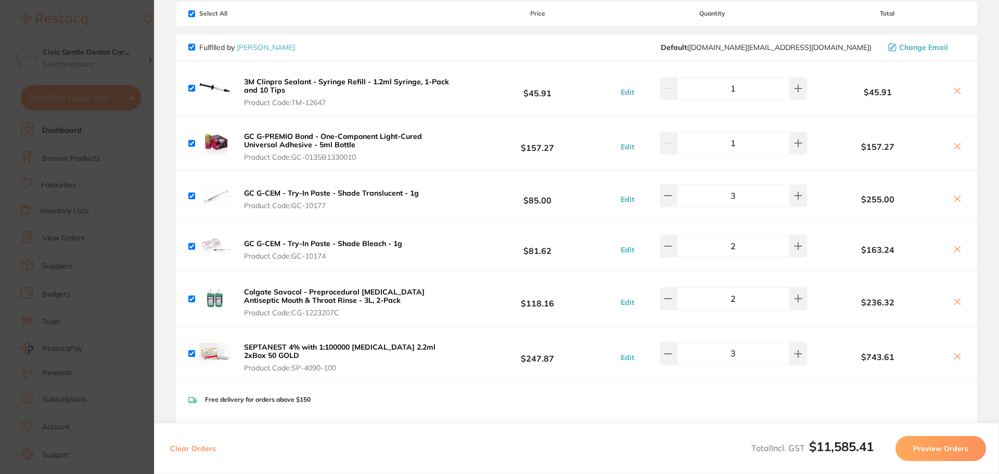
drag, startPoint x: 439, startPoint y: 176, endPoint x: 438, endPoint y: 134, distance: 42.7
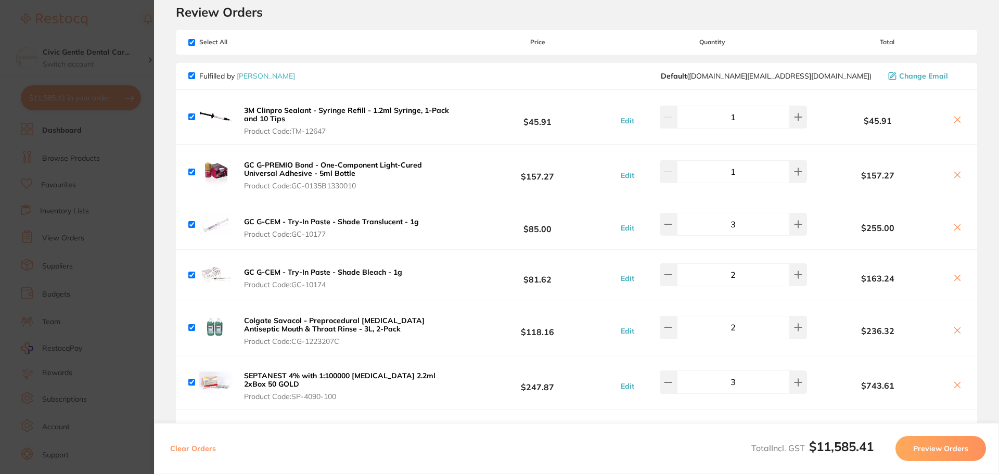
scroll to position [33, 0]
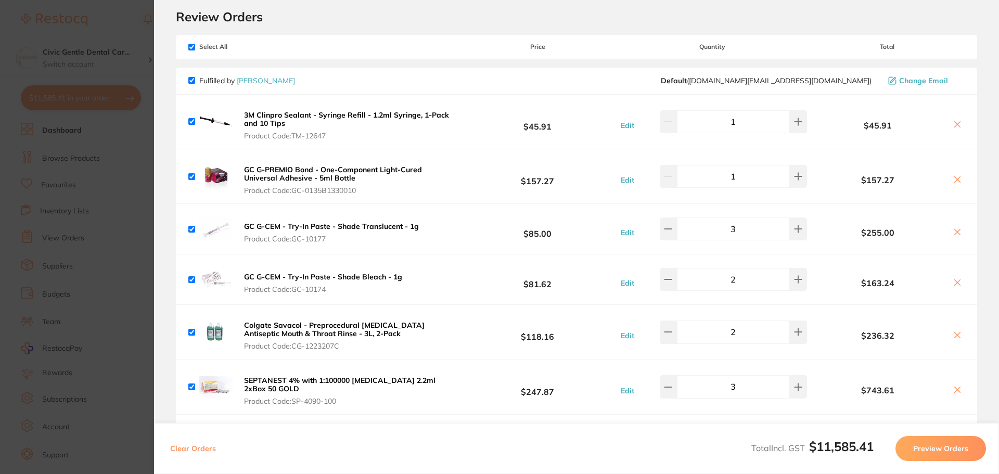
drag, startPoint x: 473, startPoint y: 236, endPoint x: 477, endPoint y: 225, distance: 11.7
click at [677, 133] on button at bounding box center [668, 121] width 17 height 23
type input "2"
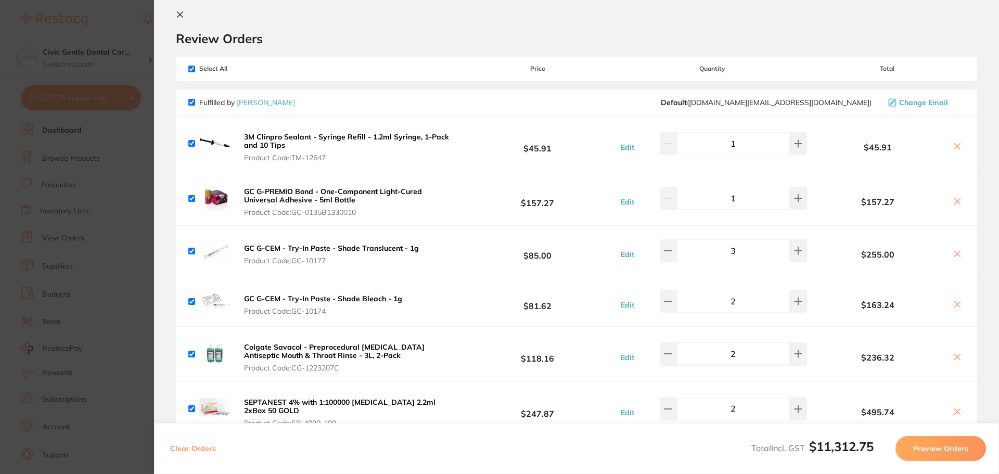
drag, startPoint x: 494, startPoint y: 327, endPoint x: 492, endPoint y: 315, distance: 12.1
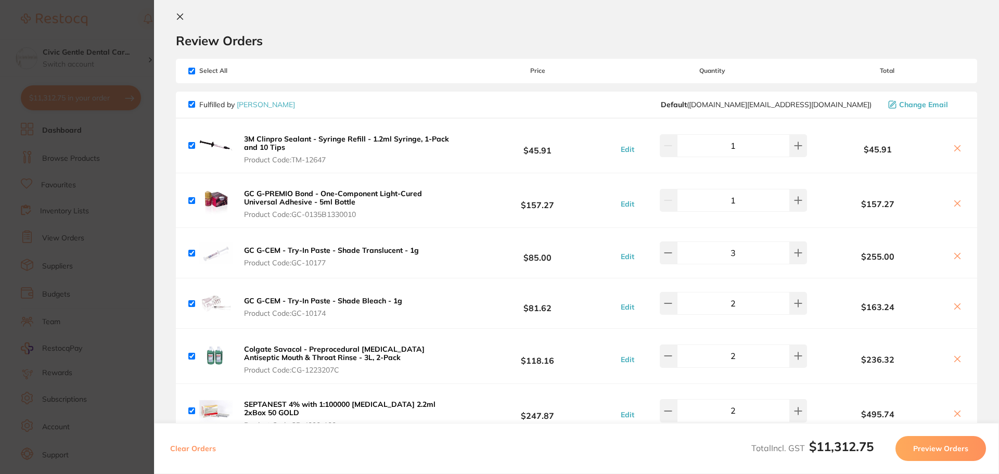
click at [181, 22] on button at bounding box center [182, 17] width 12 height 10
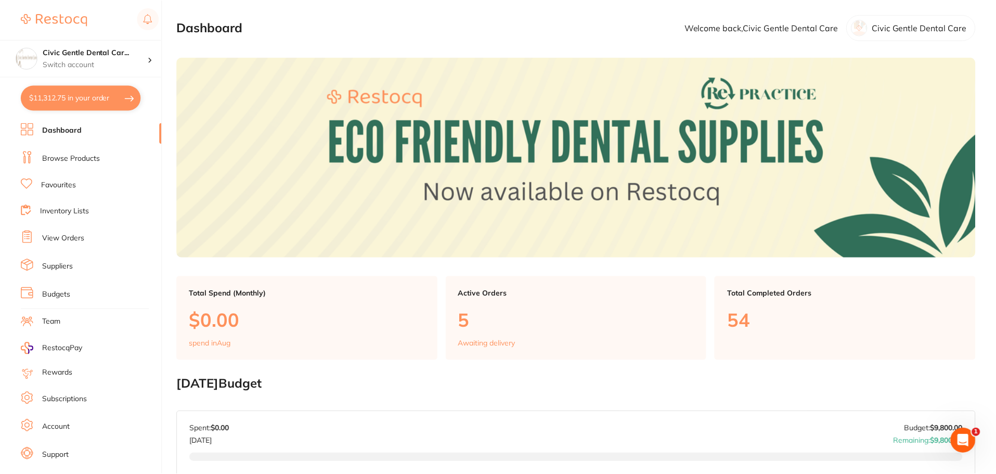
scroll to position [261, 0]
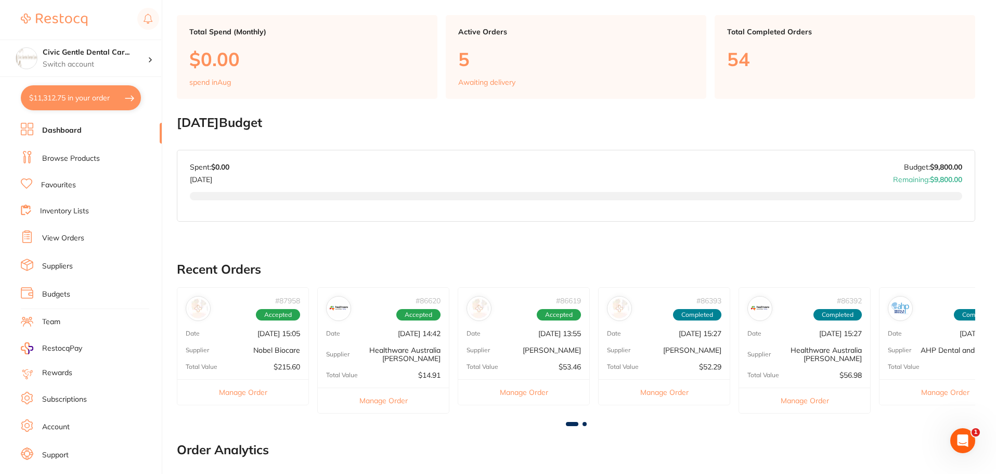
click at [59, 103] on button "$11,312.75 in your order" at bounding box center [81, 97] width 120 height 25
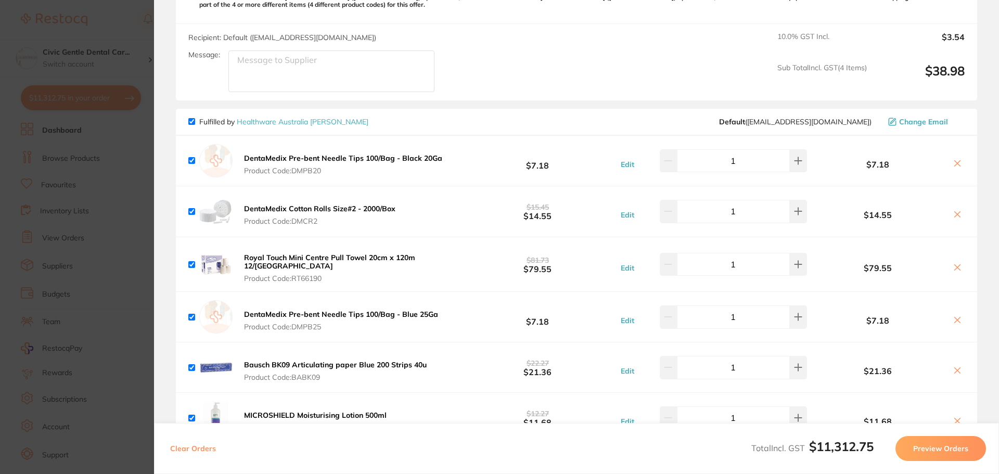
scroll to position [2195, 0]
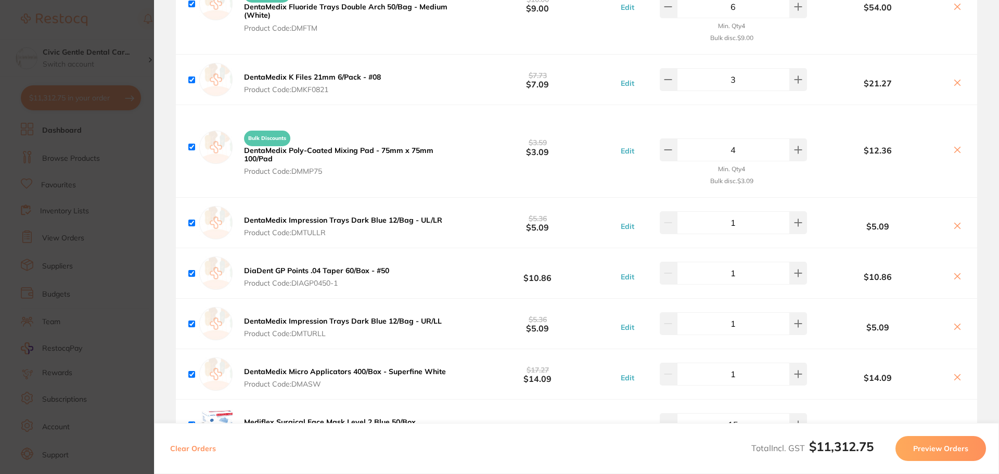
drag, startPoint x: 484, startPoint y: 295, endPoint x: 494, endPoint y: 382, distance: 88.0
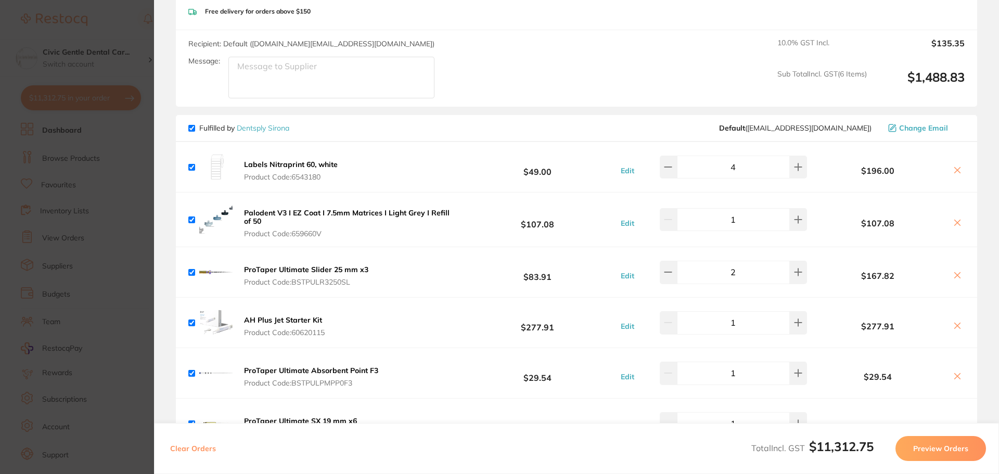
scroll to position [0, 0]
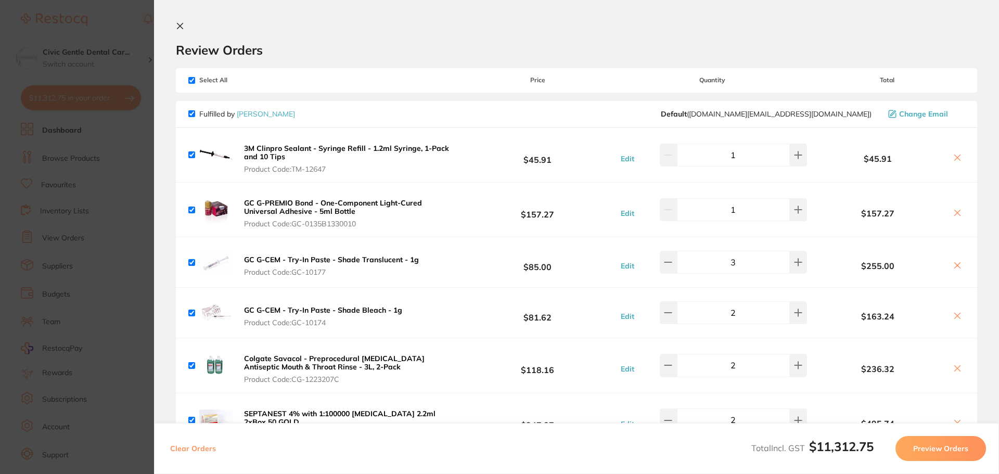
drag, startPoint x: 158, startPoint y: 92, endPoint x: 168, endPoint y: -42, distance: 134.6
click at [178, 23] on icon at bounding box center [180, 26] width 8 height 8
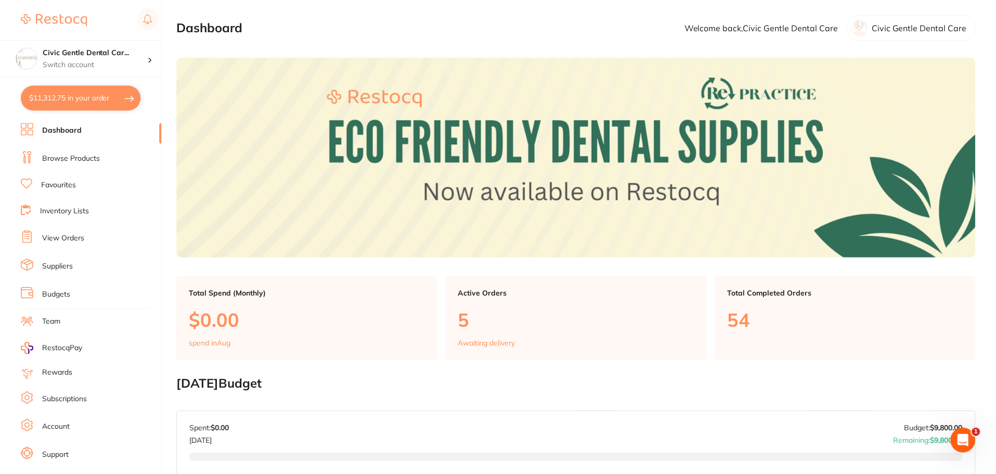
scroll to position [261, 0]
